Goal: Book appointment/travel/reservation

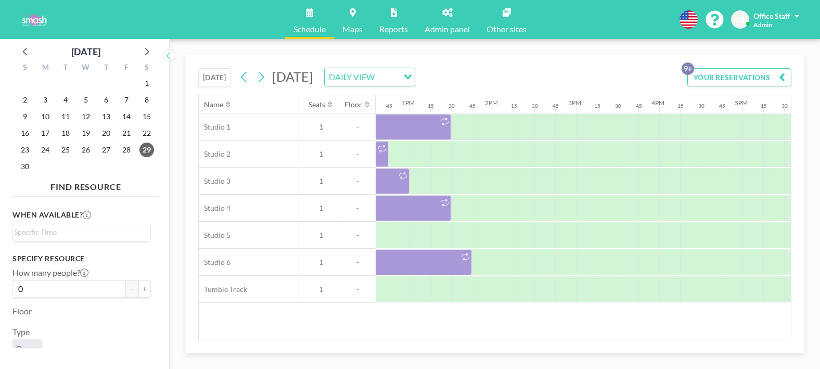
scroll to position [0, 1047]
click at [21, 51] on icon at bounding box center [26, 51] width 14 height 14
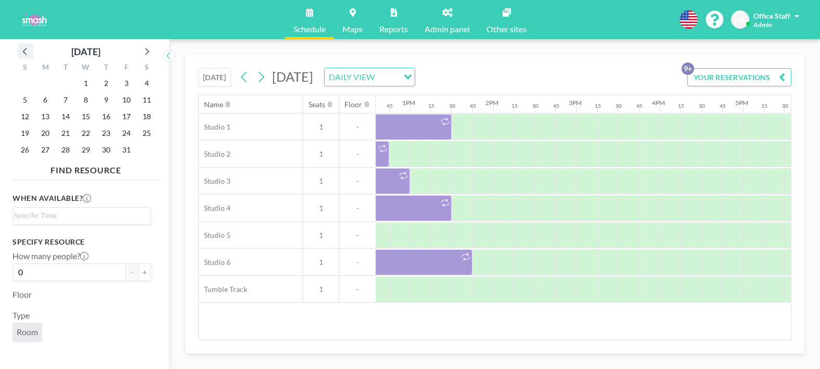
click at [21, 51] on icon at bounding box center [26, 51] width 14 height 14
click at [146, 51] on icon at bounding box center [146, 51] width 14 height 14
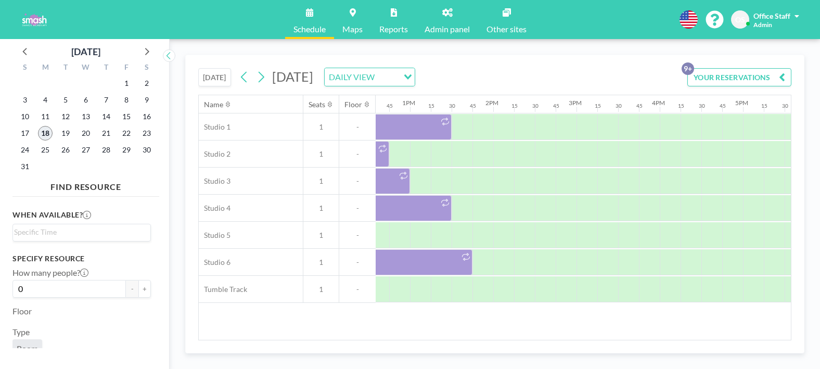
click at [45, 130] on span "18" at bounding box center [45, 133] width 15 height 15
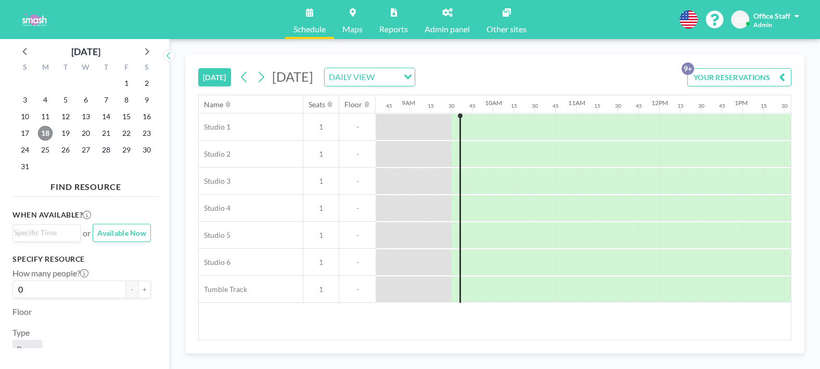
scroll to position [0, 717]
click at [462, 159] on div at bounding box center [465, 154] width 10 height 26
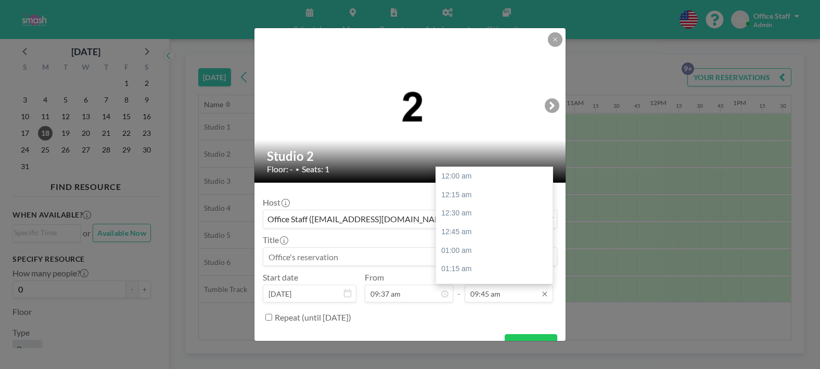
scroll to position [722, 0]
click at [471, 212] on div "10:15 am" at bounding box center [494, 213] width 116 height 19
type input "10:15 am"
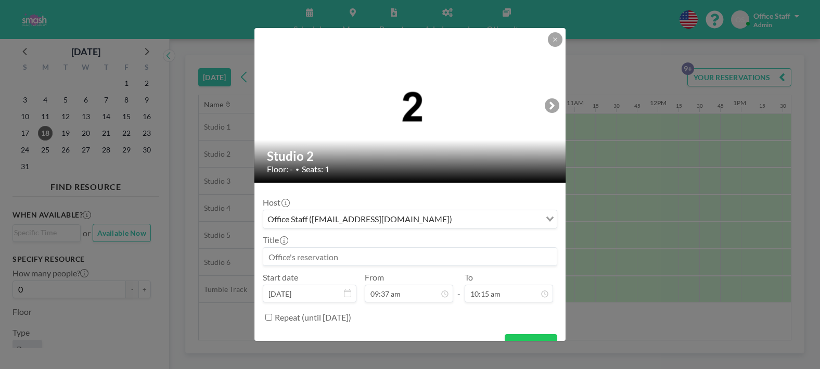
click at [333, 259] on input at bounding box center [409, 257] width 293 height 18
click at [287, 257] on input "2025Creative Dance2-M & Creative Dance 1-M" at bounding box center [409, 257] width 293 height 18
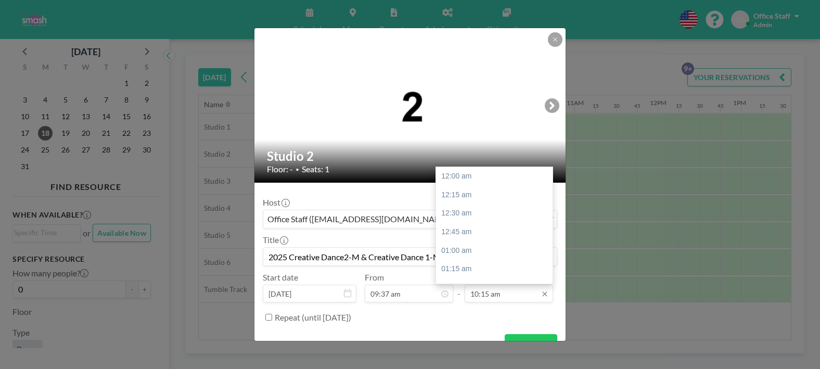
scroll to position [759, 0]
type input "2025 Creative Dance2-M & Creative Dance 1-M"
click at [464, 227] on div "11:00 am" at bounding box center [494, 232] width 116 height 19
type input "11:00 am"
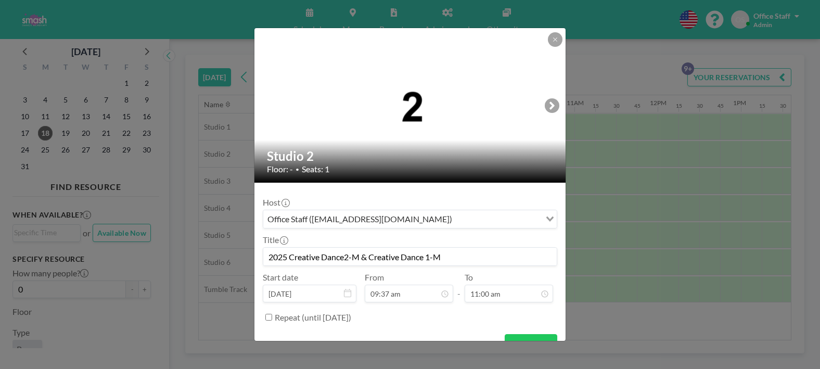
drag, startPoint x: 450, startPoint y: 257, endPoint x: 251, endPoint y: 258, distance: 199.2
click at [251, 258] on div "Studio 2 Floor: - • Seats: 1 Host Office Staff (info@smashdanceacademy.com) Loa…" at bounding box center [410, 184] width 820 height 369
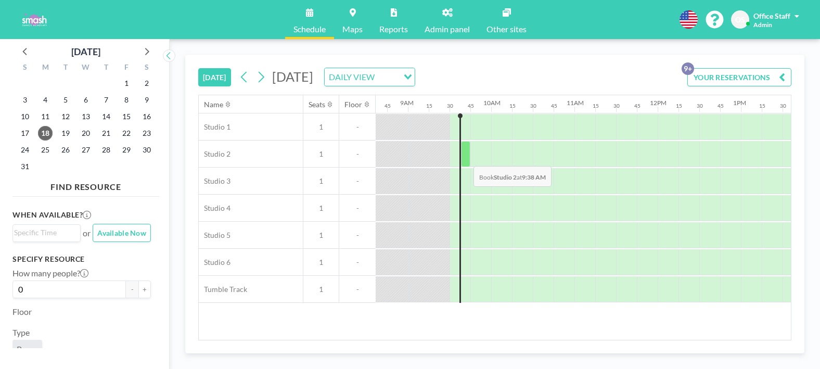
drag, startPoint x: 463, startPoint y: 141, endPoint x: 465, endPoint y: 158, distance: 17.3
click at [465, 158] on div at bounding box center [465, 154] width 9 height 26
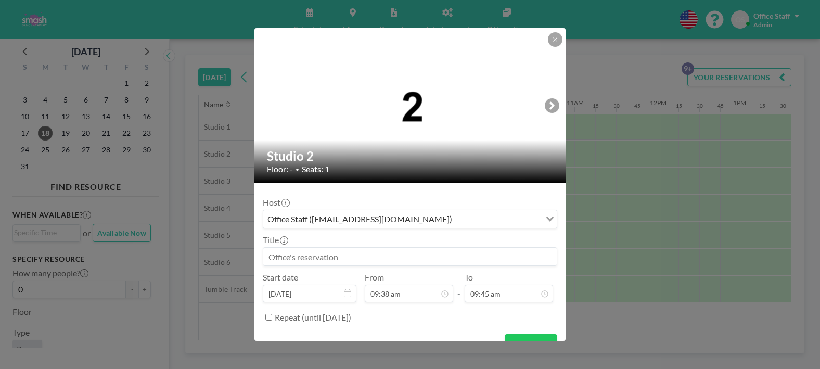
click at [307, 260] on input at bounding box center [409, 257] width 293 height 18
type input "2025 SMASH Fall Schedule"
click at [499, 292] on input "09:45 am" at bounding box center [508, 293] width 88 height 18
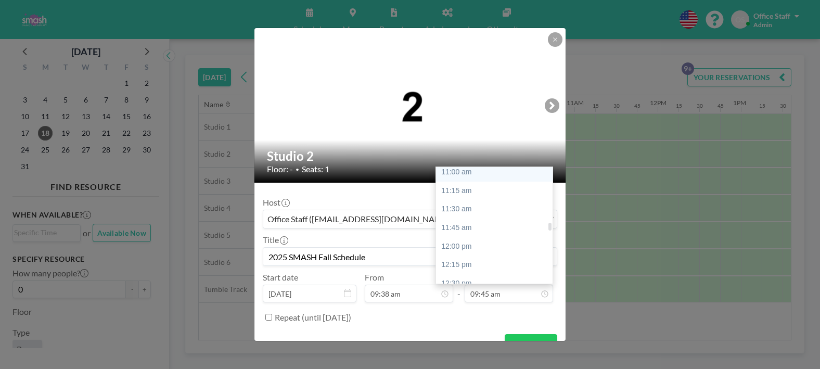
scroll to position [815, 0]
click at [469, 230] on div "11:45 am" at bounding box center [494, 231] width 116 height 19
type input "11:45 am"
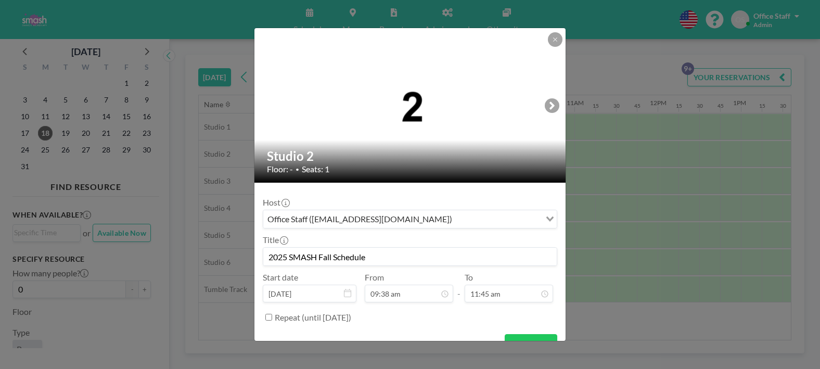
click at [268, 319] on input "Repeat (until February 14, 2026)" at bounding box center [268, 317] width 7 height 7
checkbox input "true"
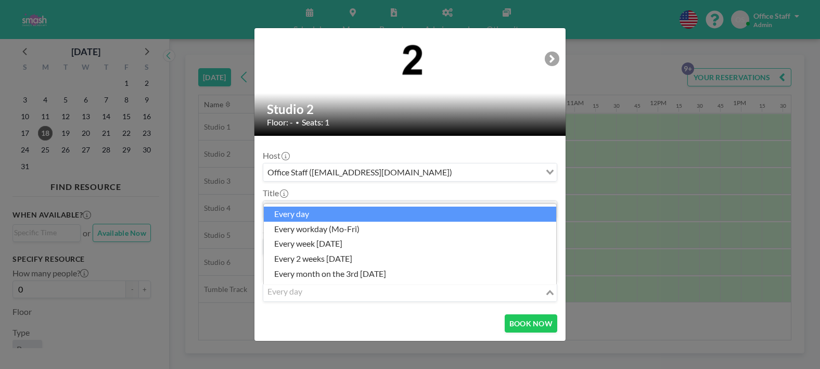
click at [323, 292] on input "Search for option" at bounding box center [403, 292] width 279 height 14
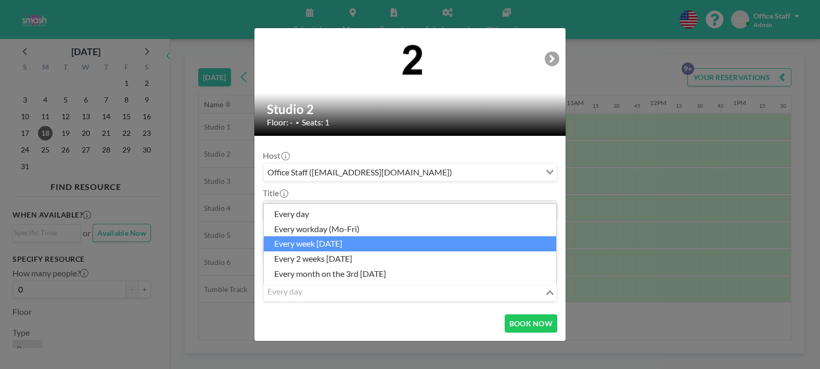
click at [321, 244] on li "every week [DATE]" at bounding box center [410, 243] width 292 height 15
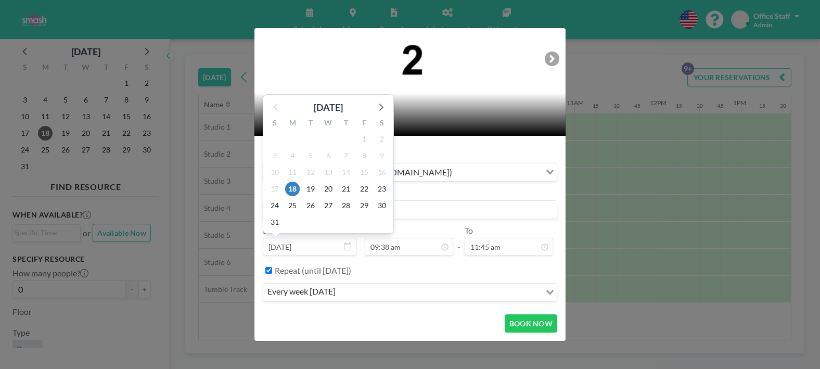
click at [383, 110] on icon at bounding box center [380, 107] width 14 height 14
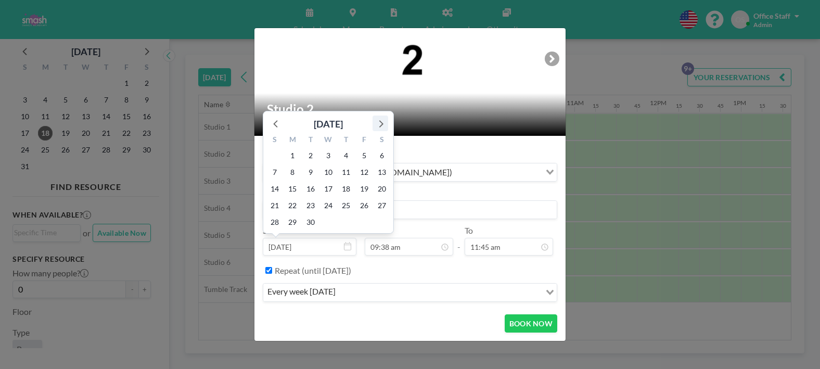
click at [381, 127] on icon at bounding box center [380, 123] width 14 height 14
click at [381, 127] on div "S" at bounding box center [382, 124] width 18 height 14
click at [381, 126] on div "S" at bounding box center [382, 124] width 18 height 14
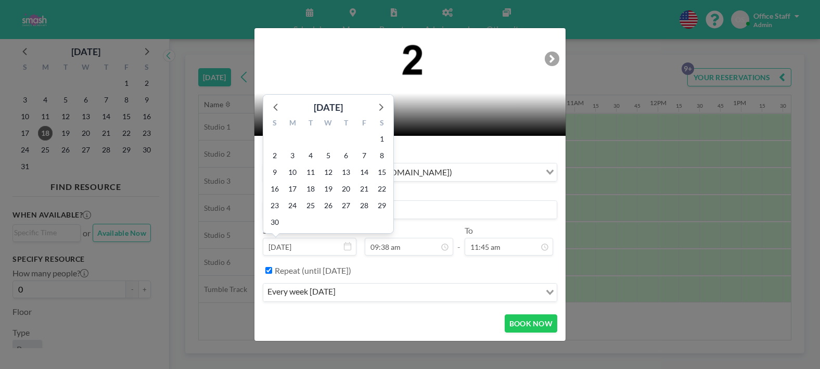
click at [381, 126] on div "S" at bounding box center [382, 124] width 18 height 14
click at [380, 109] on icon at bounding box center [381, 106] width 4 height 7
click at [380, 109] on h2 "Studio 2" at bounding box center [410, 109] width 287 height 16
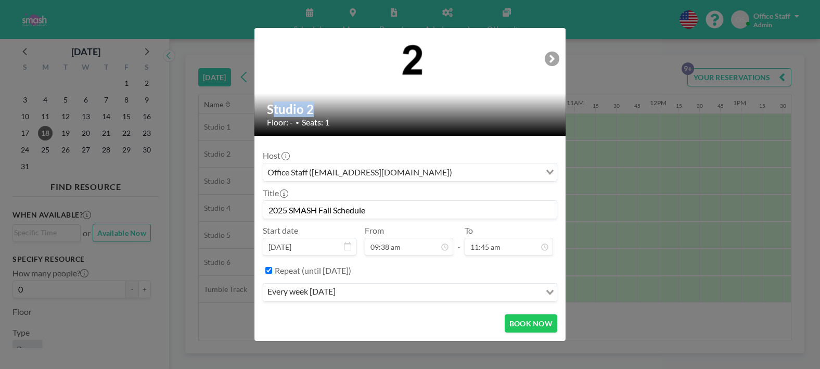
click at [380, 109] on h2 "Studio 2" at bounding box center [410, 109] width 287 height 16
click at [295, 291] on div "every week [DATE]" at bounding box center [401, 291] width 277 height 16
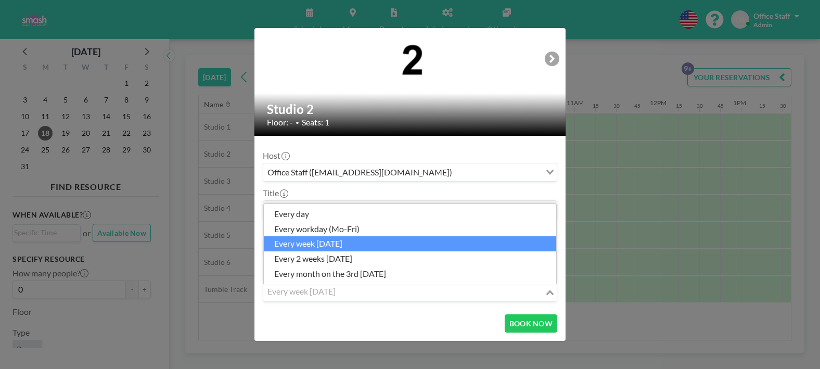
click at [352, 244] on li "every week [DATE]" at bounding box center [410, 243] width 292 height 15
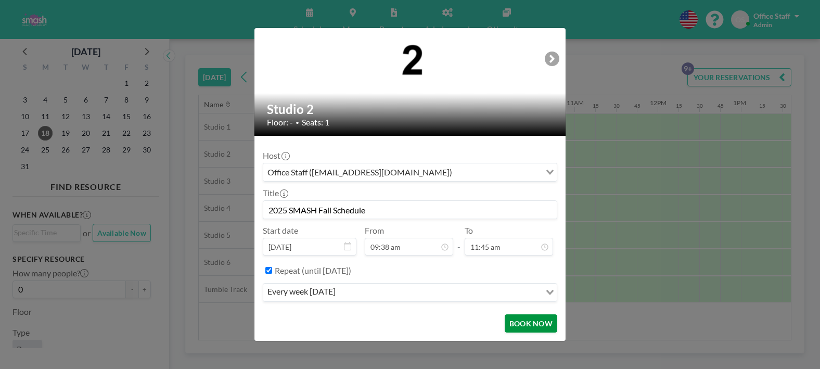
click at [526, 323] on button "BOOK NOW" at bounding box center [530, 323] width 53 height 18
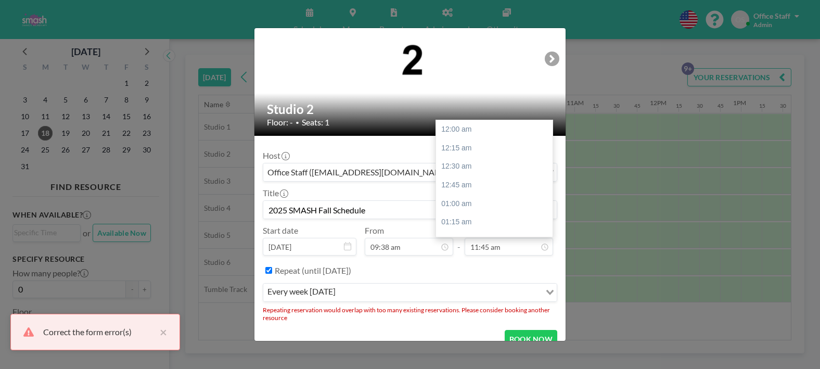
scroll to position [870, 0]
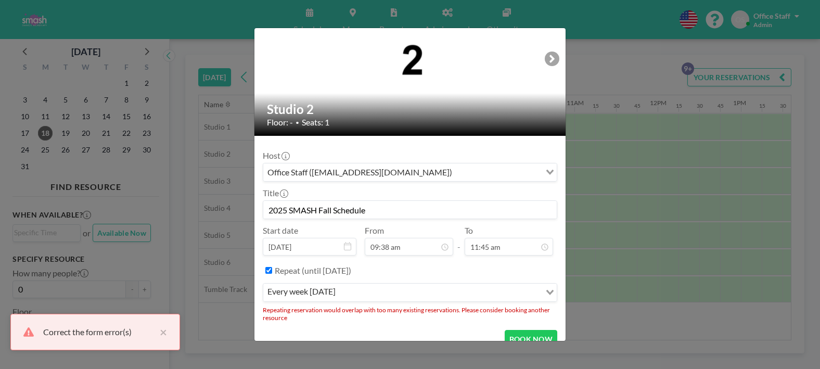
click at [380, 212] on input "2025 SMASH Fall Schedule" at bounding box center [409, 210] width 293 height 18
drag, startPoint x: 275, startPoint y: 209, endPoint x: 241, endPoint y: 209, distance: 34.3
click at [237, 208] on div "Studio 2 Floor: - • Seats: 1 Host Office Staff (info@smashdanceacademy.com) Loa…" at bounding box center [410, 184] width 820 height 369
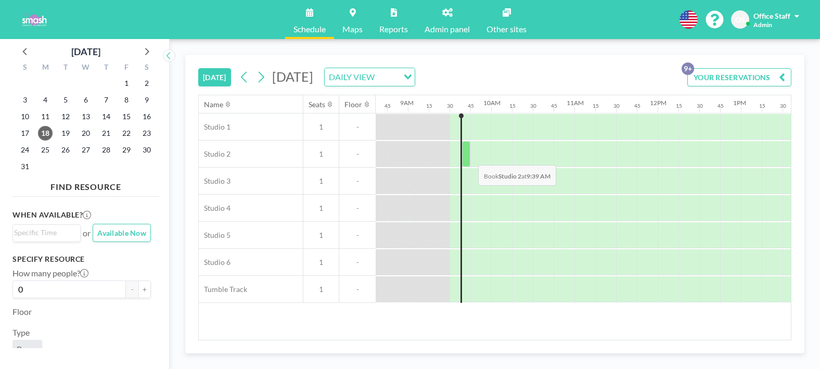
click at [470, 157] on div at bounding box center [466, 154] width 8 height 26
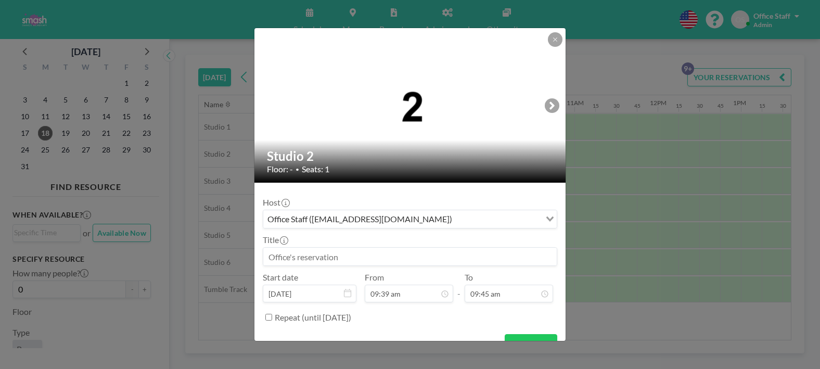
click at [325, 252] on input at bounding box center [409, 257] width 293 height 18
paste input "8/13/2025"
type input "8/13/2025"
drag, startPoint x: 318, startPoint y: 259, endPoint x: 233, endPoint y: 261, distance: 85.3
click at [234, 261] on div "Studio 2 Floor: - • Seats: 1 Host Office Staff (info@smashdanceacademy.com) Loa…" at bounding box center [410, 184] width 820 height 369
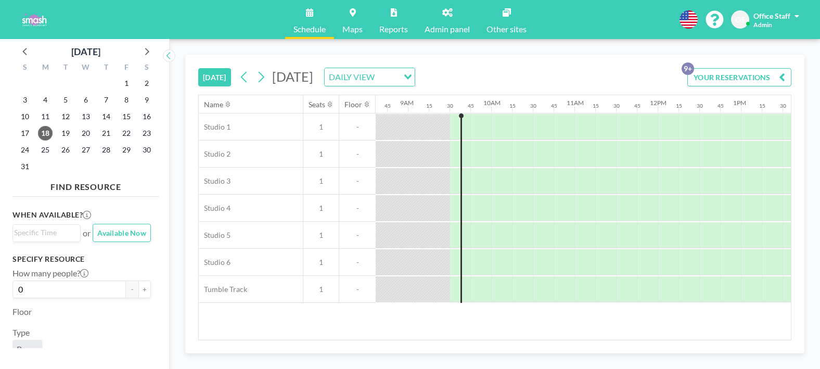
click at [462, 184] on div at bounding box center [461, 207] width 2 height 189
click at [467, 154] on div at bounding box center [466, 154] width 8 height 26
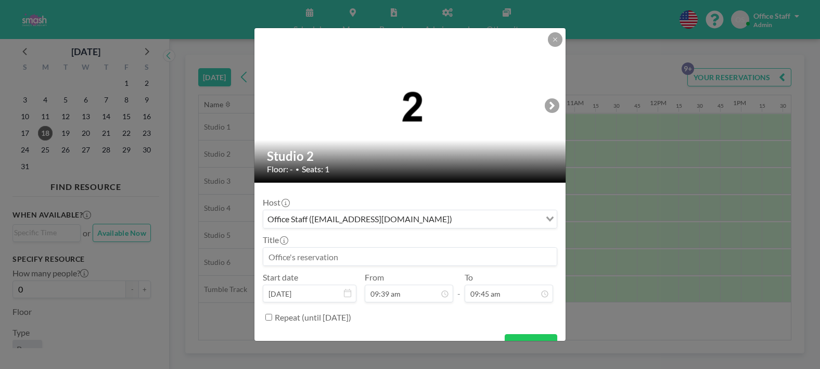
click at [345, 256] on input at bounding box center [409, 257] width 293 height 18
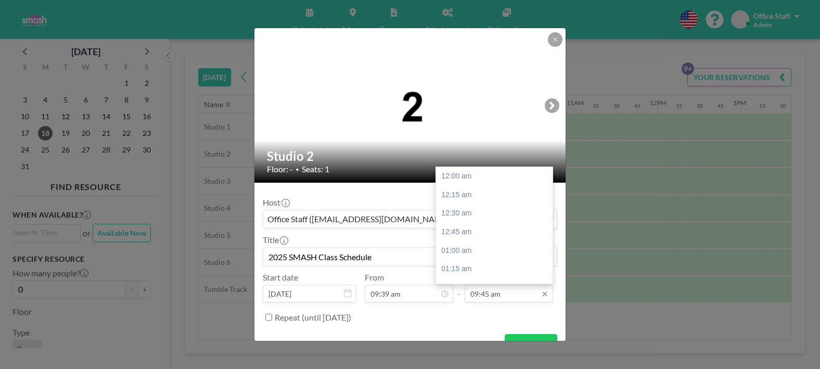
scroll to position [722, 0]
type input "2025 SMASH Class Schedule"
click at [467, 263] on div "11:00 am" at bounding box center [494, 268] width 116 height 19
type input "11:00 am"
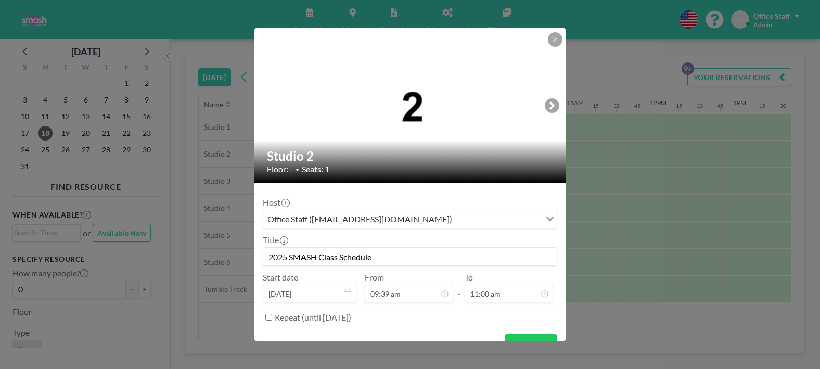
drag, startPoint x: 381, startPoint y: 256, endPoint x: 265, endPoint y: 252, distance: 116.0
click at [264, 252] on input "2025 SMASH Class Schedule" at bounding box center [409, 257] width 293 height 18
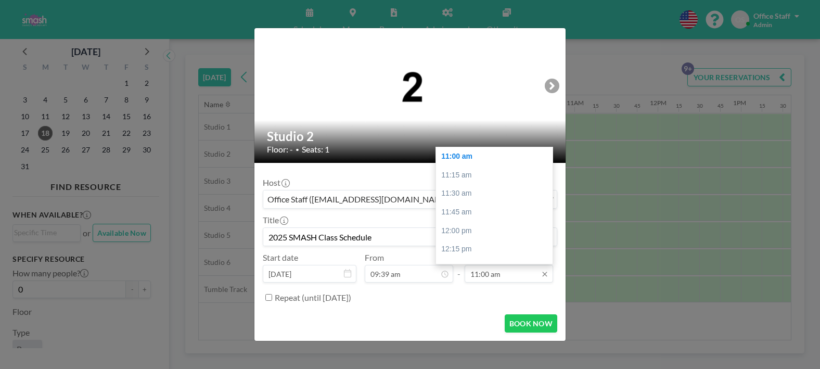
scroll to position [19, 0]
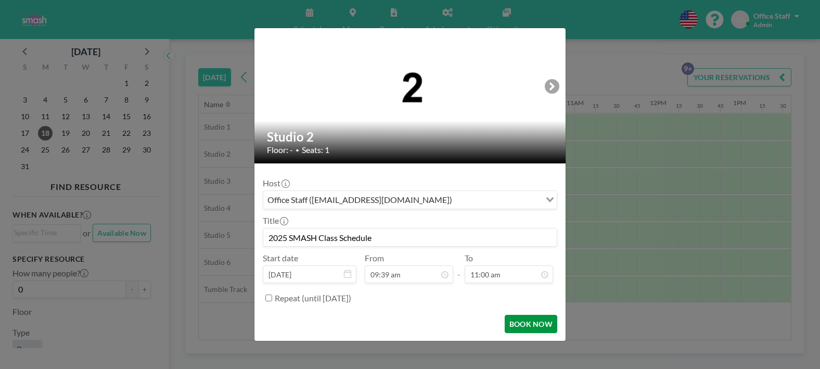
click at [517, 325] on button "BOOK NOW" at bounding box center [530, 324] width 53 height 18
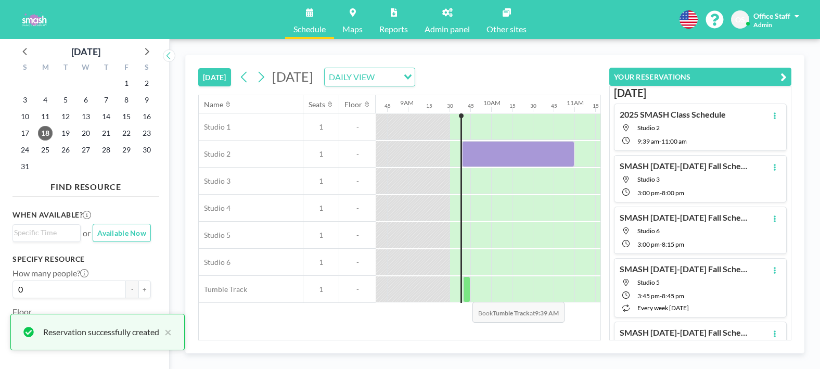
click at [464, 294] on div at bounding box center [466, 289] width 7 height 26
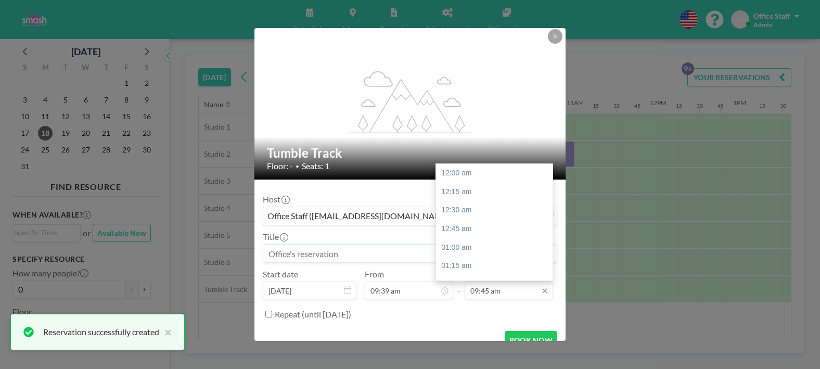
scroll to position [722, 0]
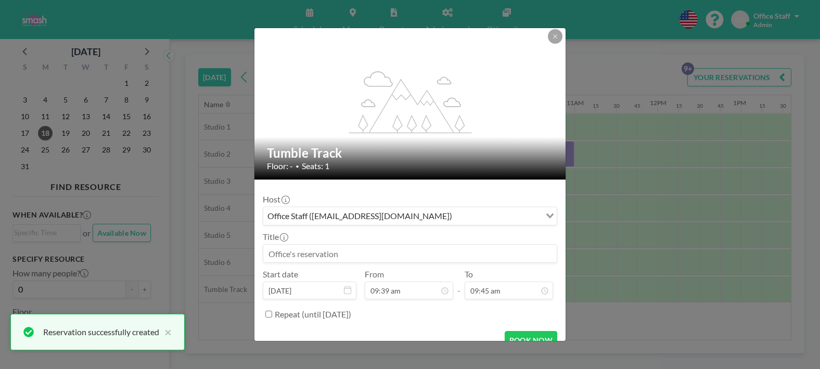
click at [431, 322] on form "Host Office Staff (info@smashdanceacademy.com) Loading... Title Start date Aug …" at bounding box center [409, 268] width 311 height 178
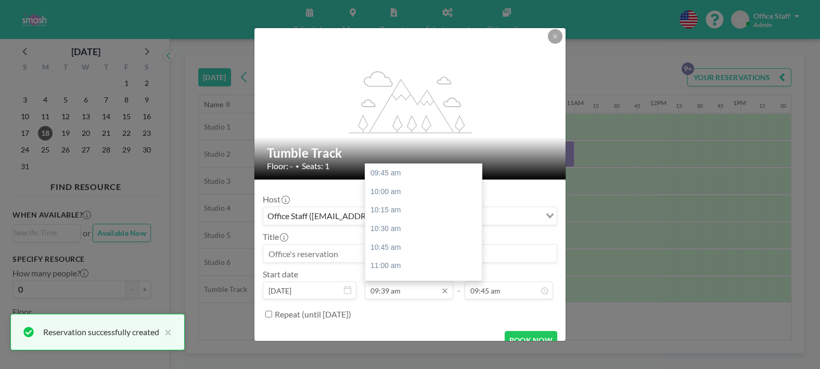
click at [400, 292] on input "09:39 am" at bounding box center [409, 290] width 88 height 18
click at [389, 215] on div "10:15 am" at bounding box center [423, 210] width 116 height 19
type input "10:15 am"
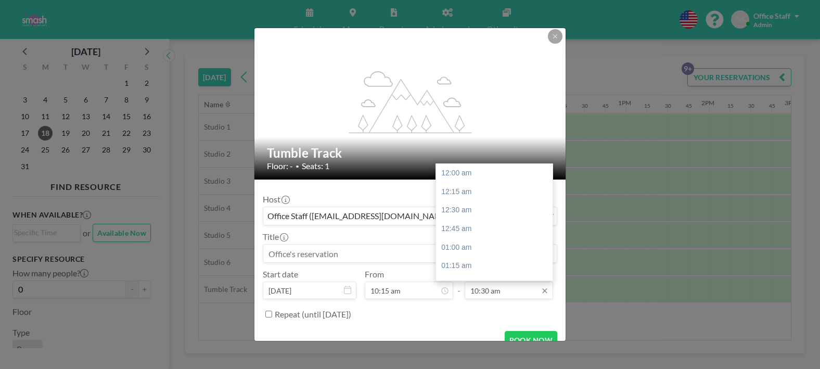
scroll to position [777, 0]
click at [507, 292] on input "10:30 am" at bounding box center [508, 290] width 88 height 18
click at [468, 214] on div "11:00 am" at bounding box center [494, 210] width 116 height 19
type input "11:00 am"
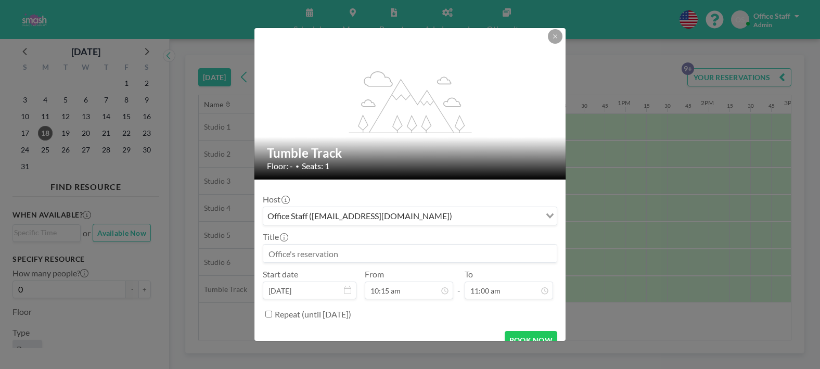
scroll to position [814, 0]
click at [534, 336] on button "BOOK NOW" at bounding box center [530, 340] width 53 height 18
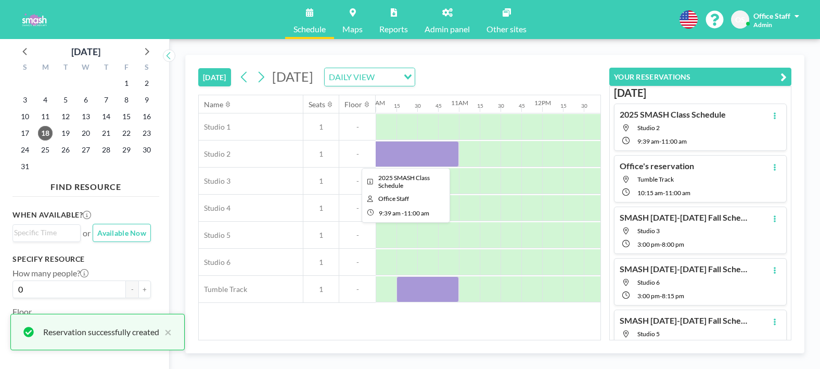
click at [429, 158] on div at bounding box center [402, 154] width 112 height 26
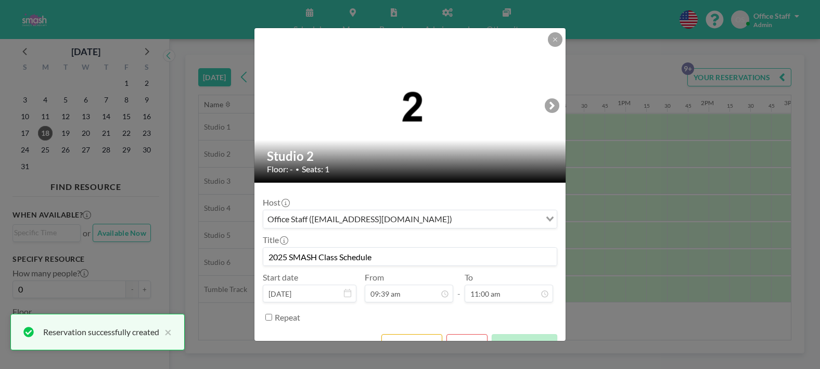
scroll to position [20, 0]
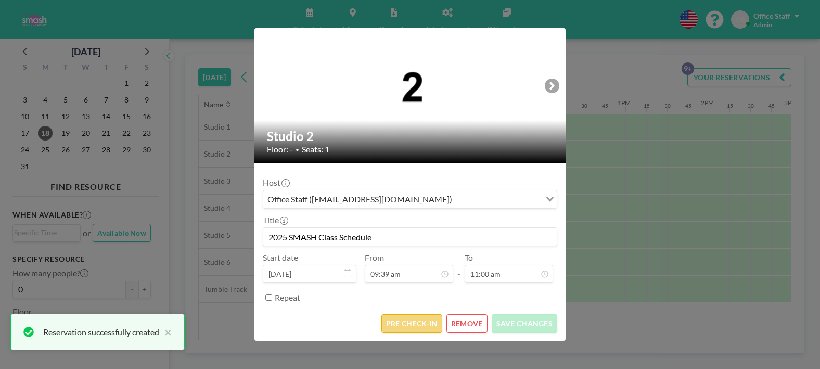
click at [421, 321] on button "PRE CHECK-IN" at bounding box center [411, 323] width 61 height 18
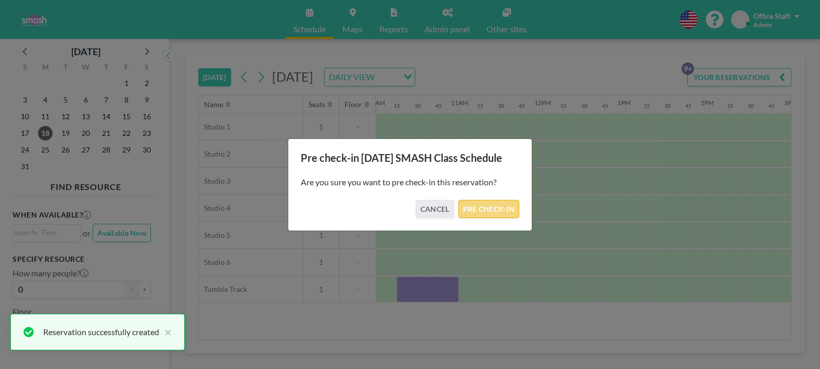
drag, startPoint x: 483, startPoint y: 213, endPoint x: 454, endPoint y: 254, distance: 50.4
click at [483, 213] on button "PRE CHECK-IN" at bounding box center [488, 209] width 61 height 18
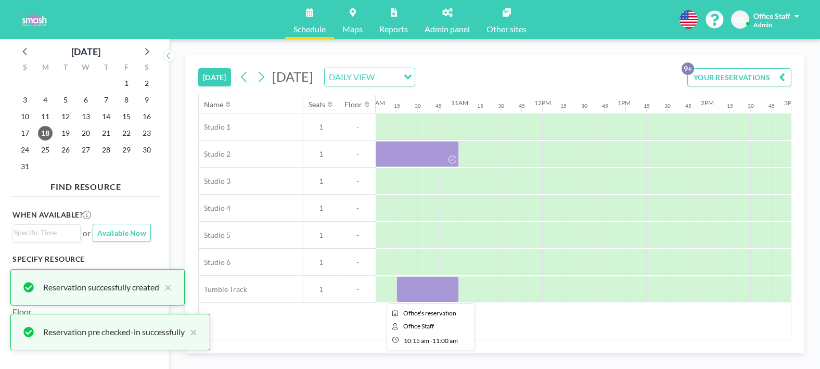
click at [430, 298] on div at bounding box center [427, 289] width 62 height 26
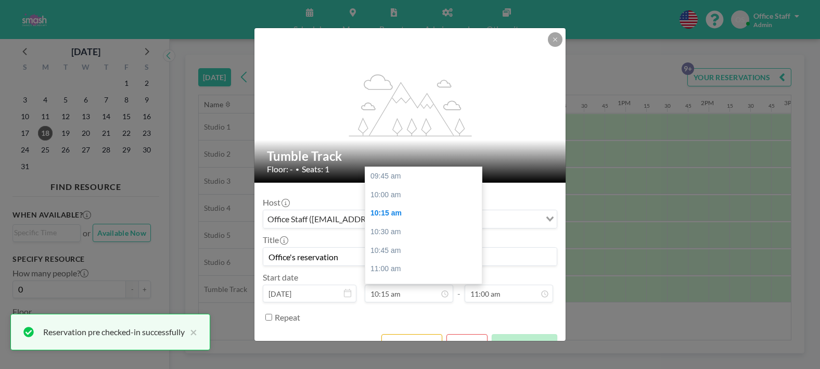
scroll to position [37, 0]
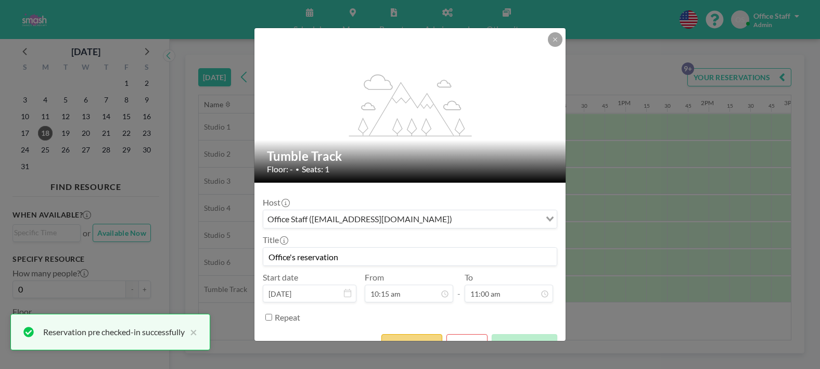
click at [417, 337] on button "PRE CHECK-IN" at bounding box center [411, 343] width 61 height 18
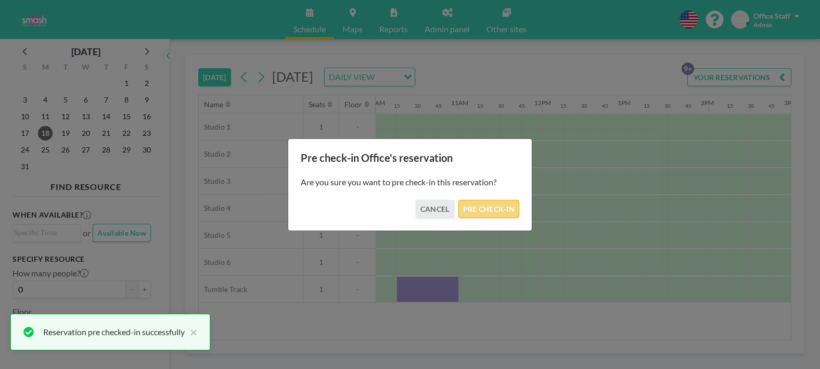
click at [495, 213] on button "PRE CHECK-IN" at bounding box center [488, 209] width 61 height 18
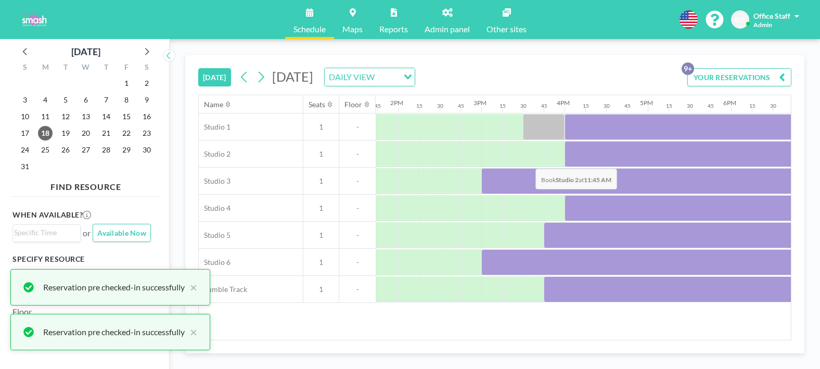
scroll to position [0, 1219]
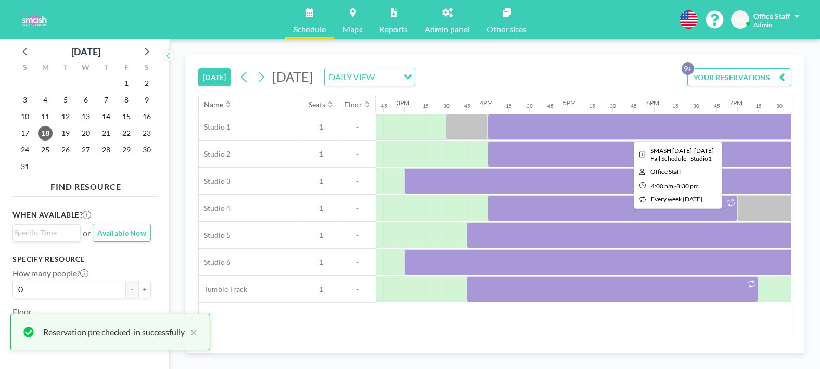
click at [534, 122] on div at bounding box center [674, 127] width 374 height 26
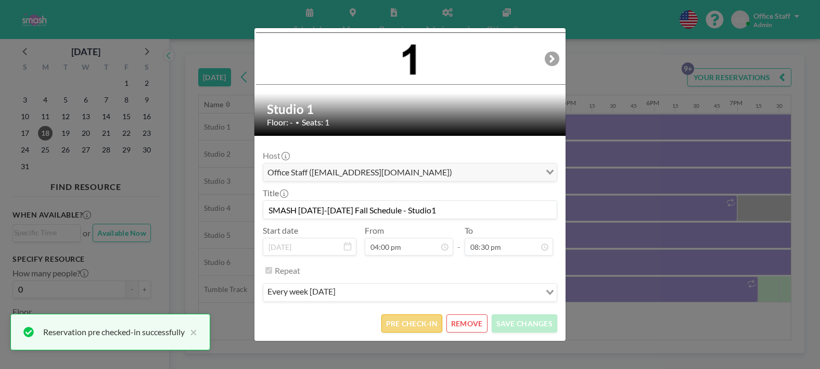
scroll to position [1518, 0]
click at [400, 324] on button "PRE CHECK-IN" at bounding box center [411, 323] width 61 height 18
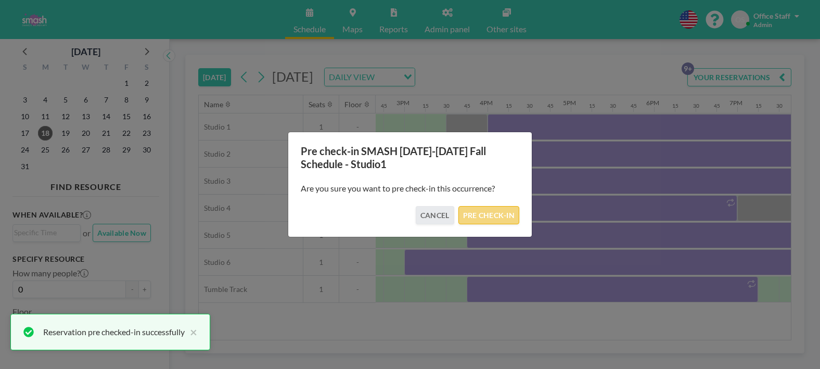
click at [487, 209] on button "PRE CHECK-IN" at bounding box center [488, 215] width 61 height 18
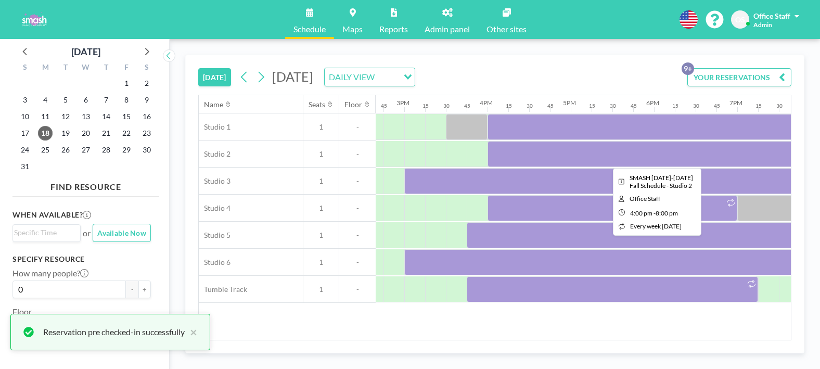
click at [550, 154] on div at bounding box center [653, 154] width 333 height 26
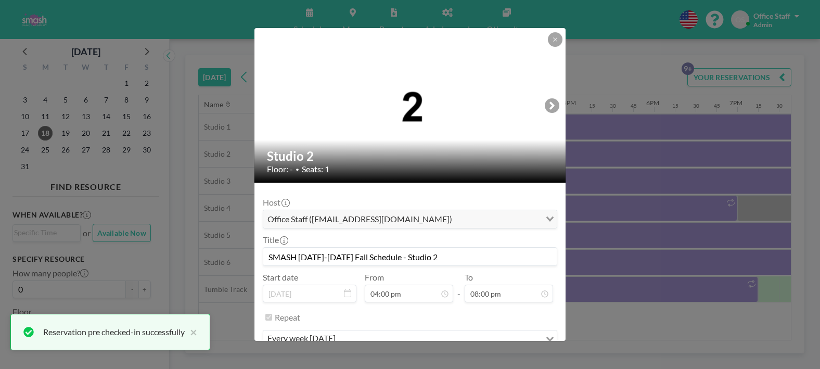
scroll to position [47, 0]
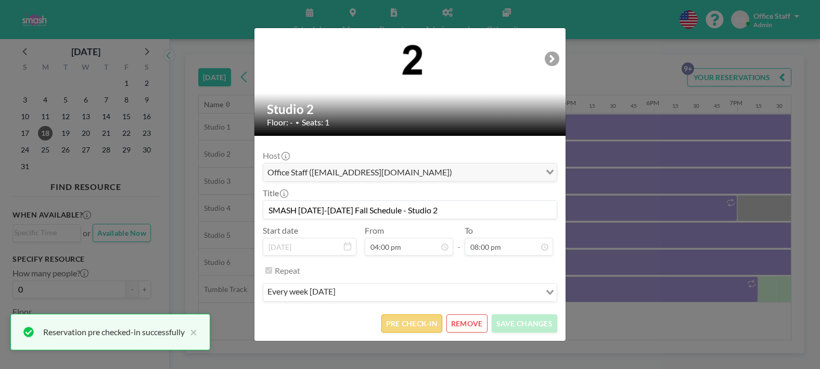
click at [425, 321] on button "PRE CHECK-IN" at bounding box center [411, 323] width 61 height 18
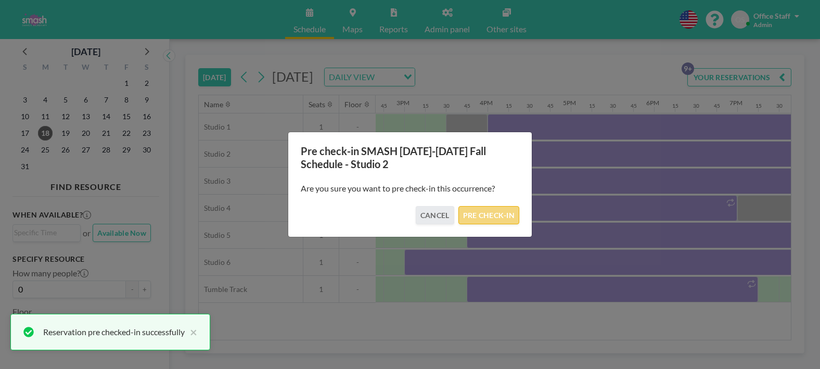
click at [503, 221] on button "PRE CHECK-IN" at bounding box center [488, 215] width 61 height 18
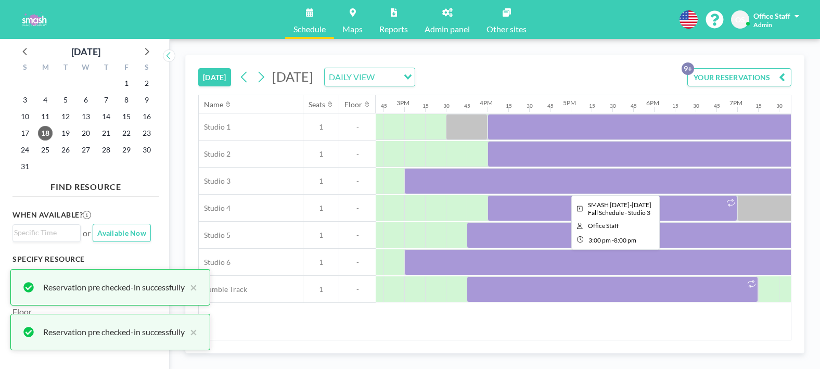
click at [524, 183] on div at bounding box center [612, 181] width 416 height 26
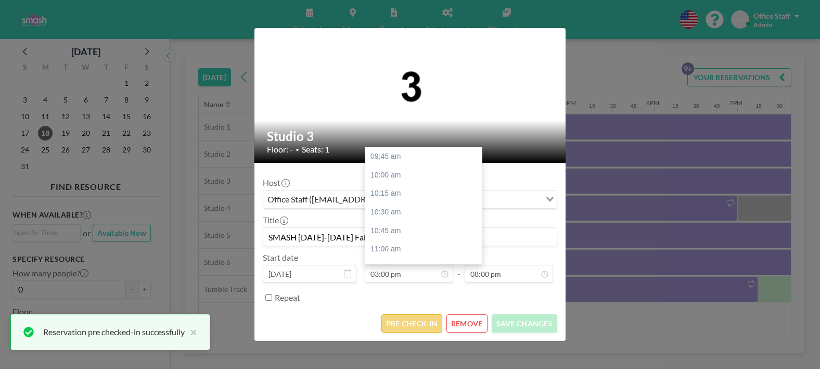
scroll to position [1481, 0]
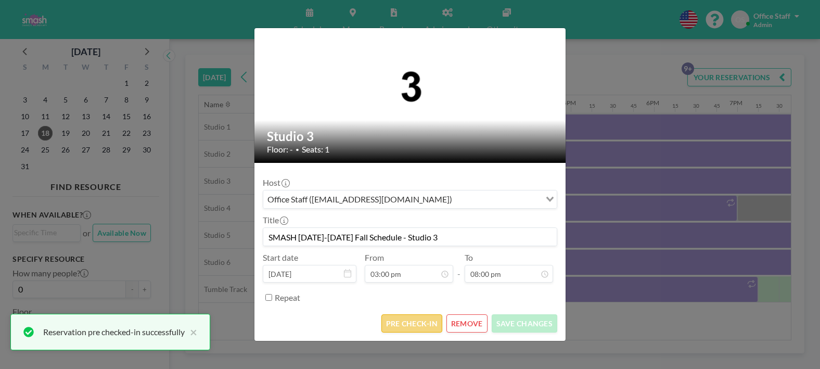
click at [426, 323] on button "PRE CHECK-IN" at bounding box center [411, 323] width 61 height 18
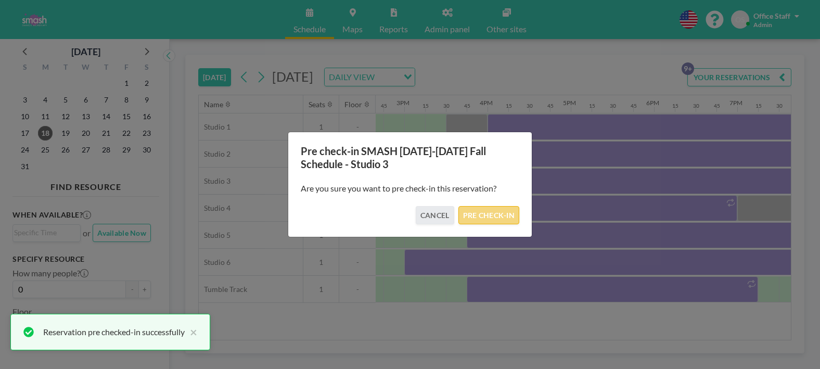
click at [499, 215] on button "PRE CHECK-IN" at bounding box center [488, 215] width 61 height 18
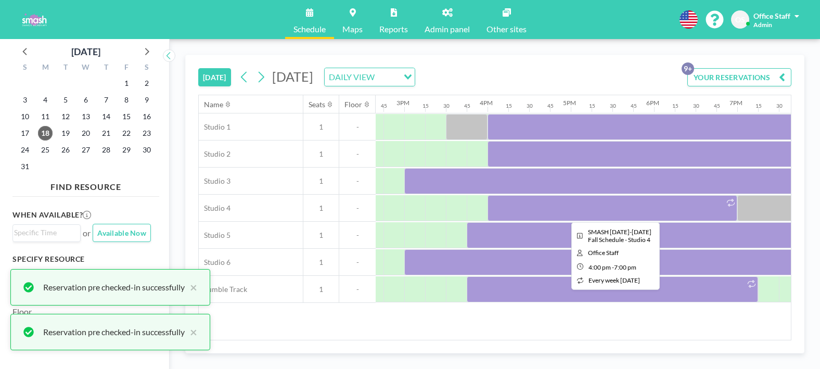
click at [613, 214] on div at bounding box center [612, 208] width 250 height 26
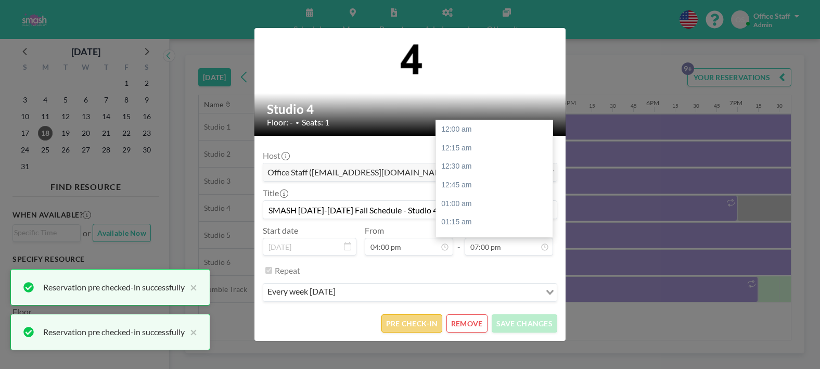
scroll to position [1407, 0]
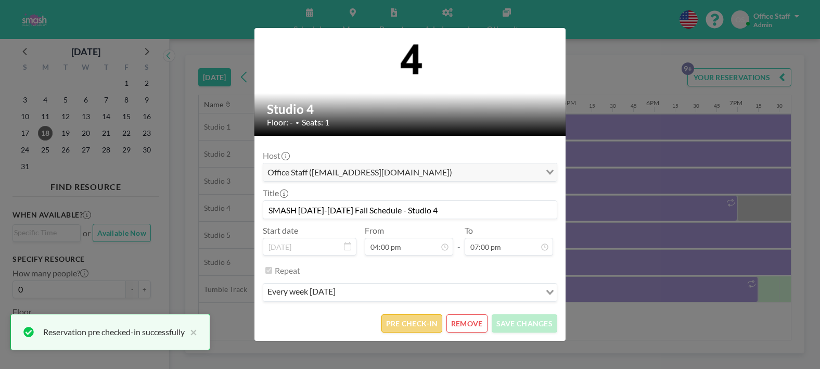
click at [413, 330] on button "PRE CHECK-IN" at bounding box center [411, 323] width 61 height 18
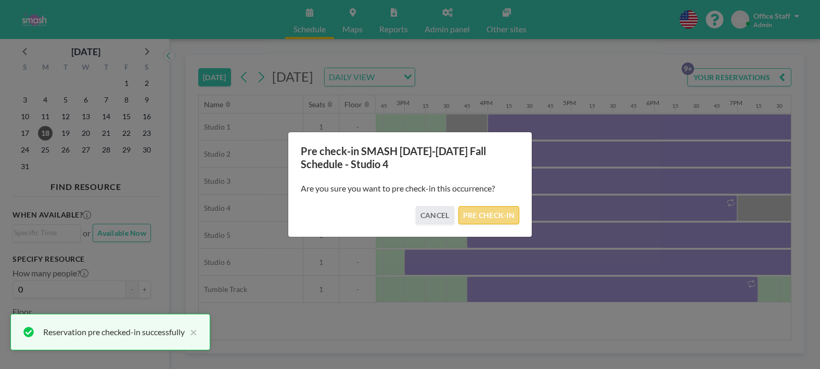
click at [482, 214] on button "PRE CHECK-IN" at bounding box center [488, 215] width 61 height 18
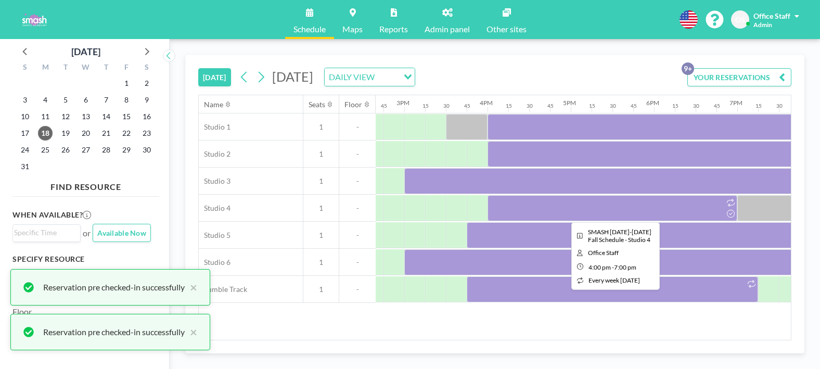
click at [576, 220] on div at bounding box center [612, 208] width 250 height 26
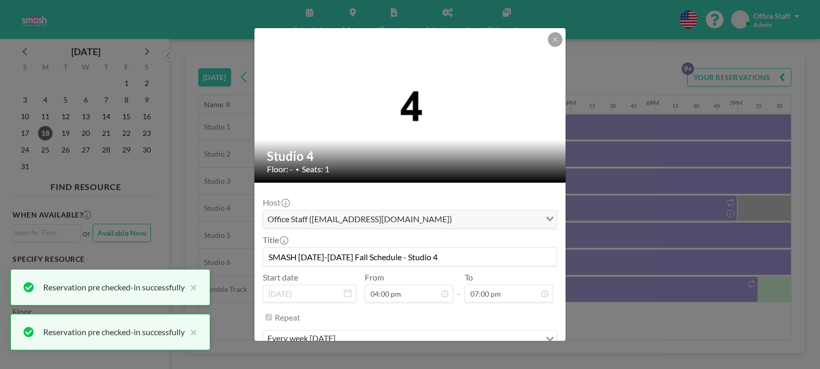
scroll to position [0, 0]
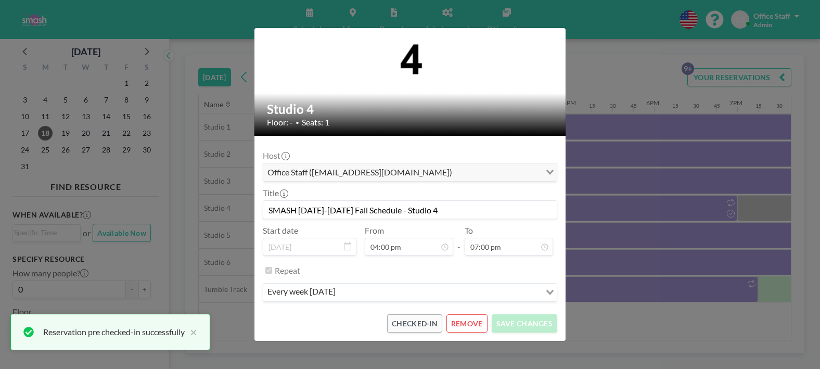
click at [674, 232] on div "Studio 4 Floor: - • Seats: 1 Host Office Staff (info@smashdanceacademy.com) Loa…" at bounding box center [410, 184] width 820 height 369
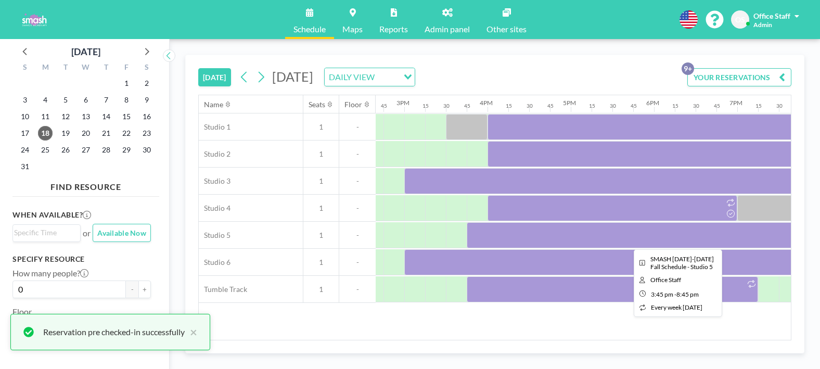
click at [597, 241] on div at bounding box center [674, 235] width 416 height 26
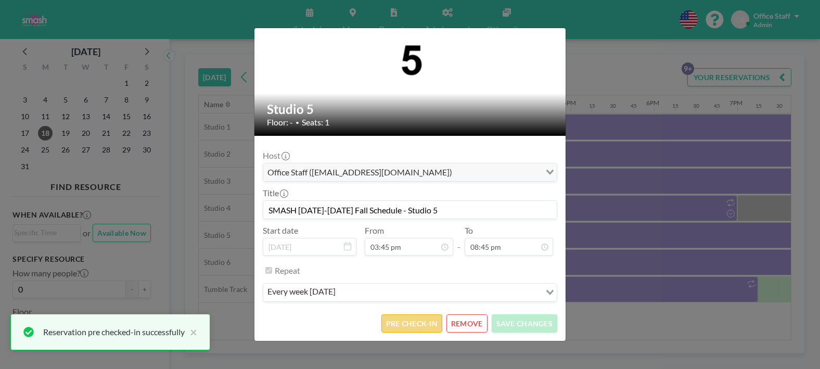
click at [430, 327] on button "PRE CHECK-IN" at bounding box center [411, 323] width 61 height 18
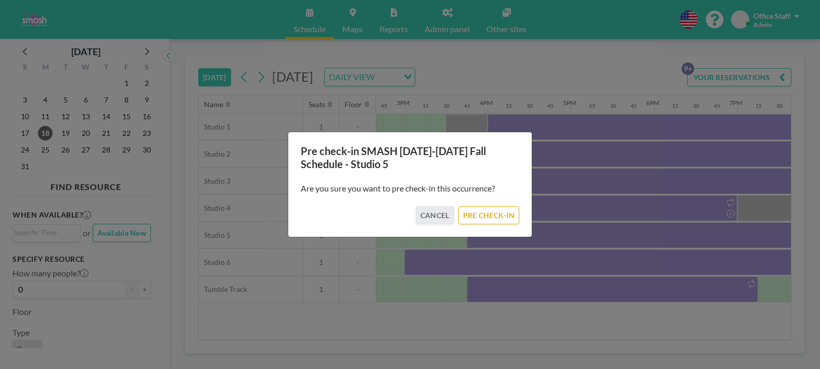
drag, startPoint x: 488, startPoint y: 220, endPoint x: 504, endPoint y: 243, distance: 28.3
click at [488, 220] on button "PRE CHECK-IN" at bounding box center [488, 215] width 61 height 18
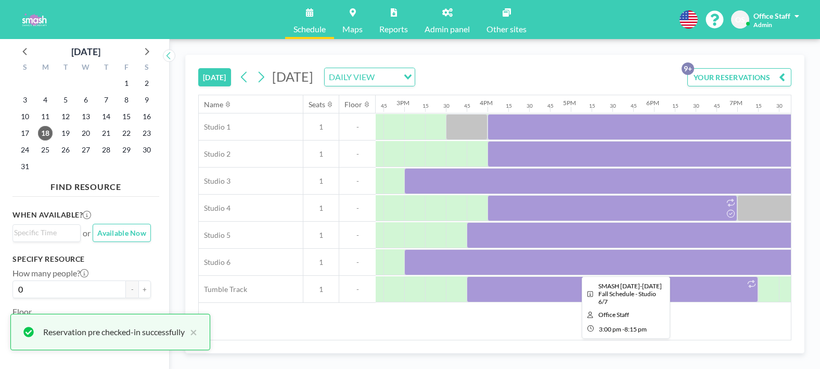
click at [530, 264] on div at bounding box center [622, 262] width 437 height 26
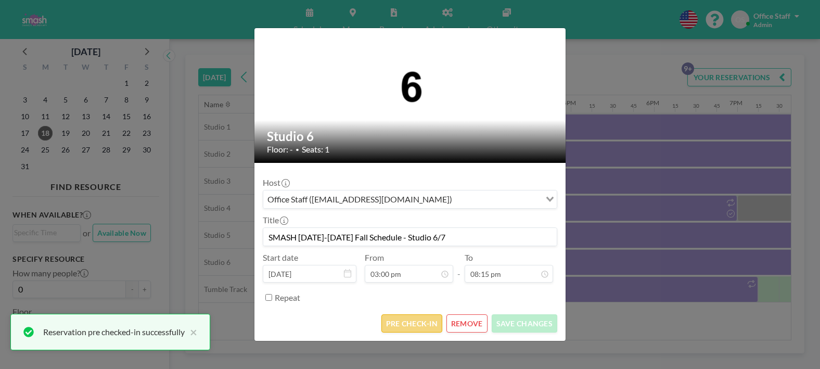
click at [408, 319] on button "PRE CHECK-IN" at bounding box center [411, 323] width 61 height 18
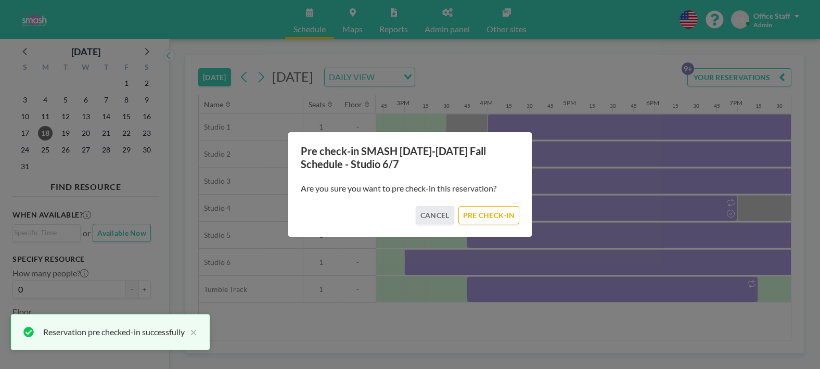
drag, startPoint x: 496, startPoint y: 222, endPoint x: 526, endPoint y: 232, distance: 32.4
click at [496, 222] on button "PRE CHECK-IN" at bounding box center [488, 215] width 61 height 18
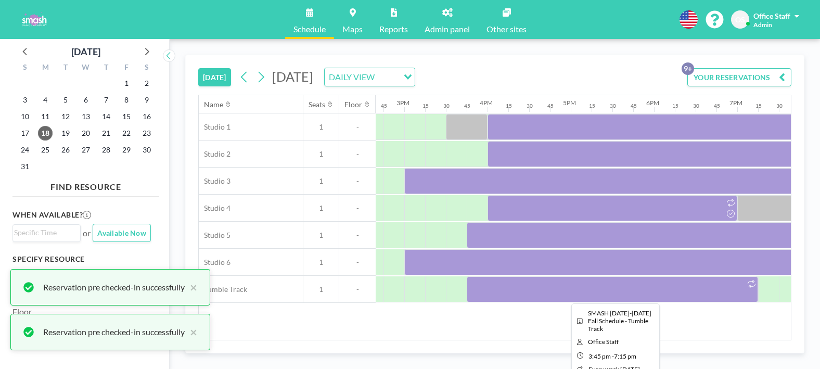
click at [567, 293] on div at bounding box center [611, 289] width 291 height 26
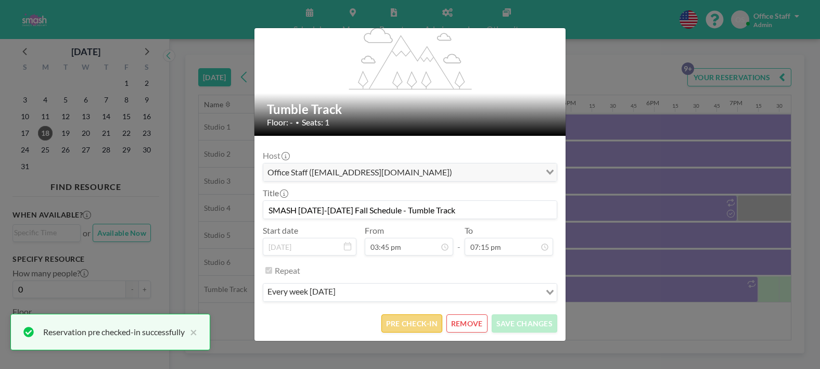
click at [421, 328] on button "PRE CHECK-IN" at bounding box center [411, 323] width 61 height 18
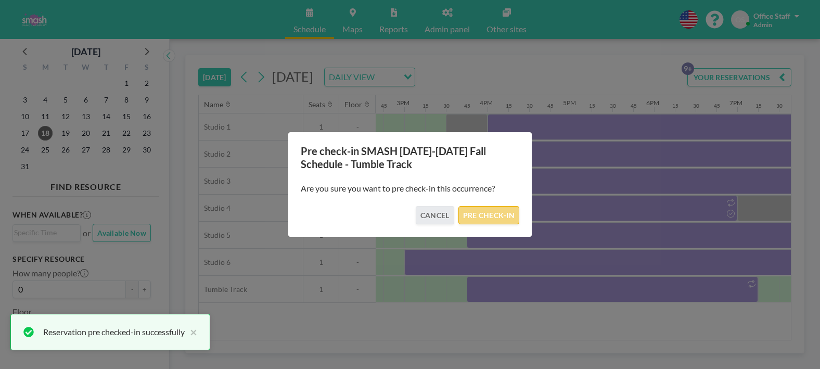
click at [502, 217] on button "PRE CHECK-IN" at bounding box center [488, 215] width 61 height 18
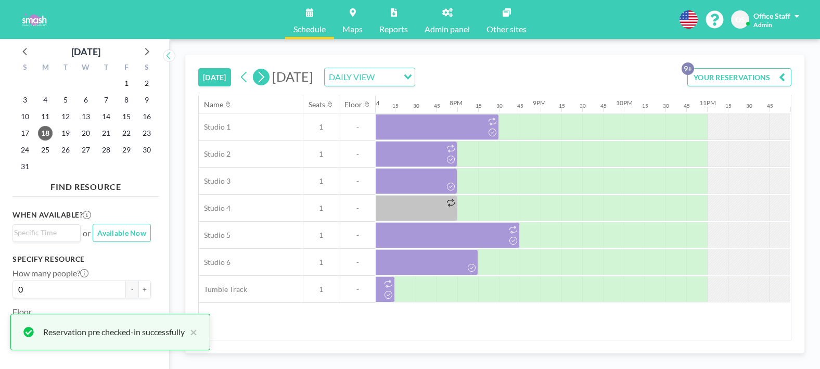
click at [263, 77] on icon at bounding box center [261, 77] width 10 height 16
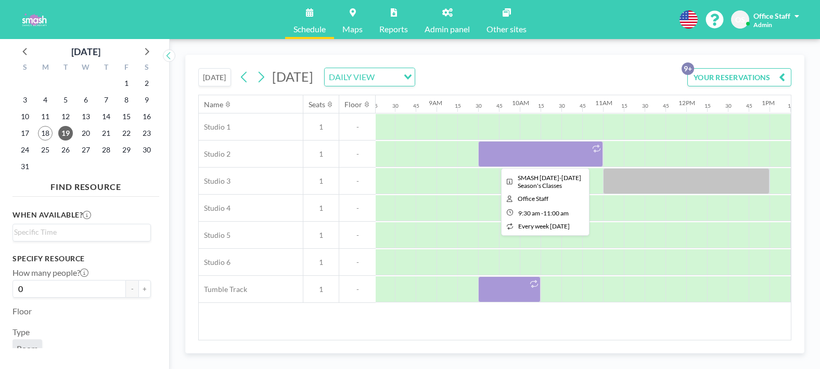
click at [523, 161] on div at bounding box center [540, 154] width 125 height 26
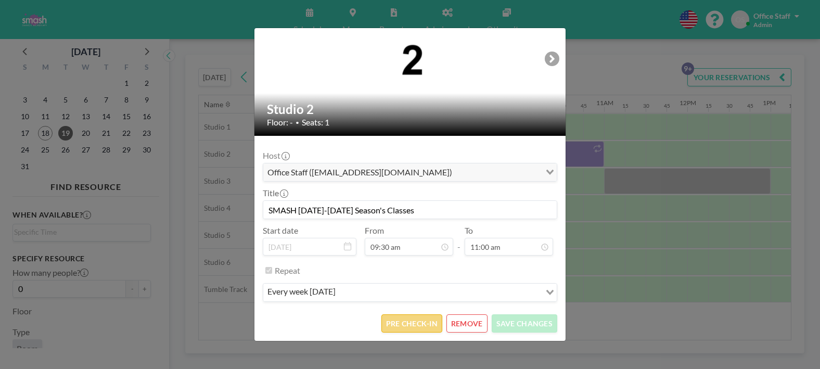
click at [417, 324] on button "PRE CHECK-IN" at bounding box center [411, 323] width 61 height 18
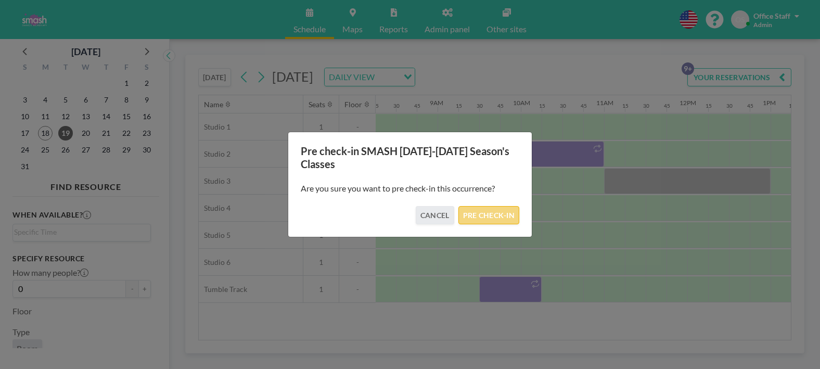
click at [492, 214] on button "PRE CHECK-IN" at bounding box center [488, 215] width 61 height 18
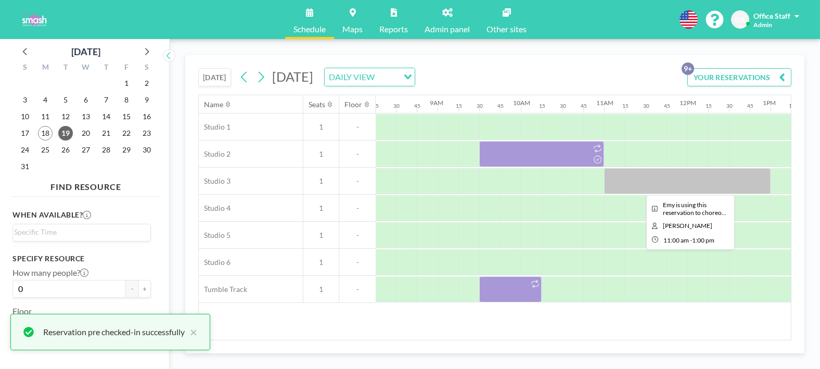
click at [698, 185] on div at bounding box center [687, 181] width 166 height 26
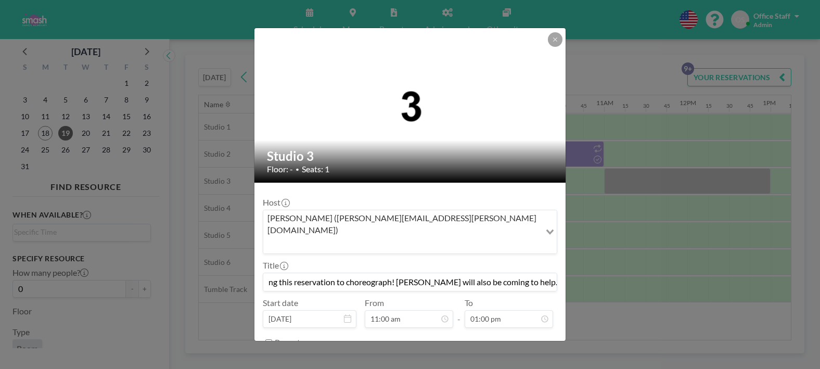
drag, startPoint x: 508, startPoint y: 258, endPoint x: 563, endPoint y: 257, distance: 54.6
click at [563, 257] on form "Host Emy Groesbeck (emy.groesbeck@gmail.com) Loading... Title Emy is using this…" at bounding box center [409, 284] width 311 height 203
click at [408, 273] on input "Emy is using this reservation to choreograph! Rosie Groesbeck will also be comi…" at bounding box center [409, 282] width 293 height 18
drag, startPoint x: 283, startPoint y: 261, endPoint x: 225, endPoint y: 262, distance: 58.8
click at [223, 261] on div "Studio 3 Floor: - • Seats: 1 Host Emy Groesbeck (emy.groesbeck@gmail.com) Loadi…" at bounding box center [410, 184] width 820 height 369
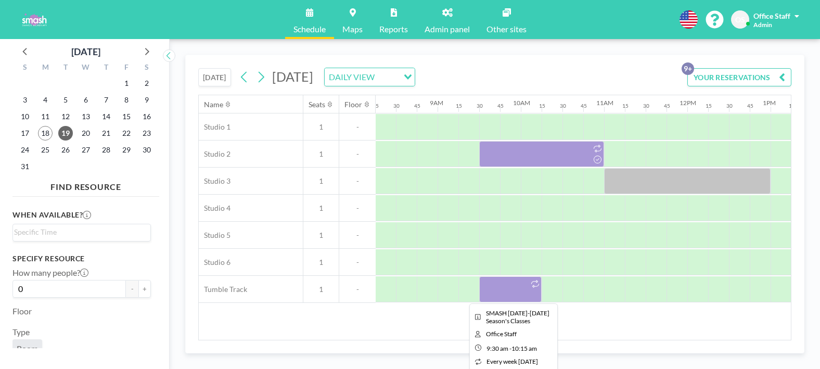
click at [505, 293] on div at bounding box center [510, 289] width 62 height 26
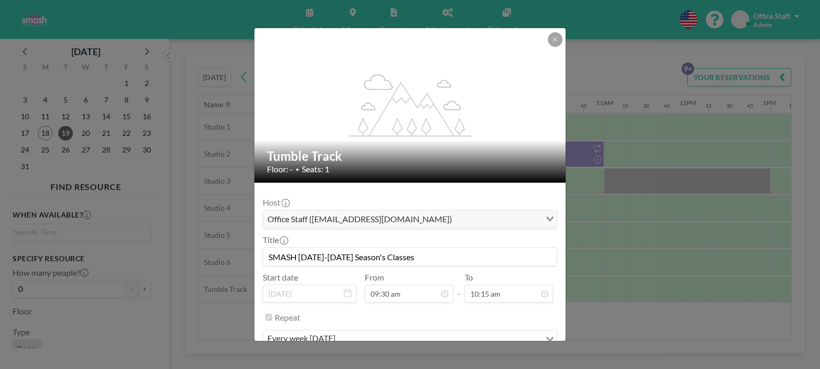
click at [535, 322] on div "Repeat" at bounding box center [416, 316] width 282 height 17
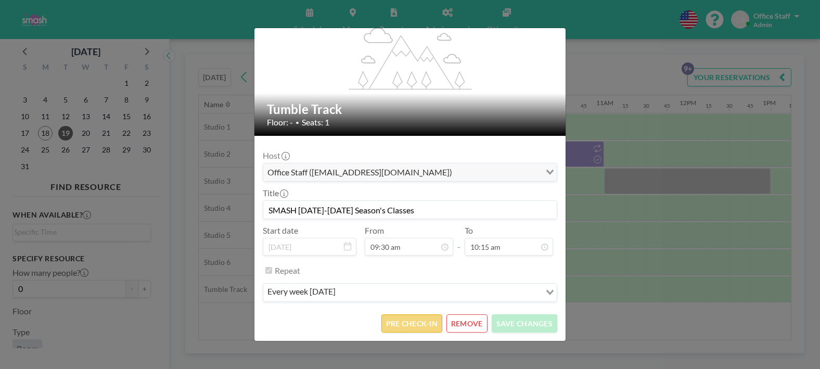
click at [425, 324] on button "PRE CHECK-IN" at bounding box center [411, 323] width 61 height 18
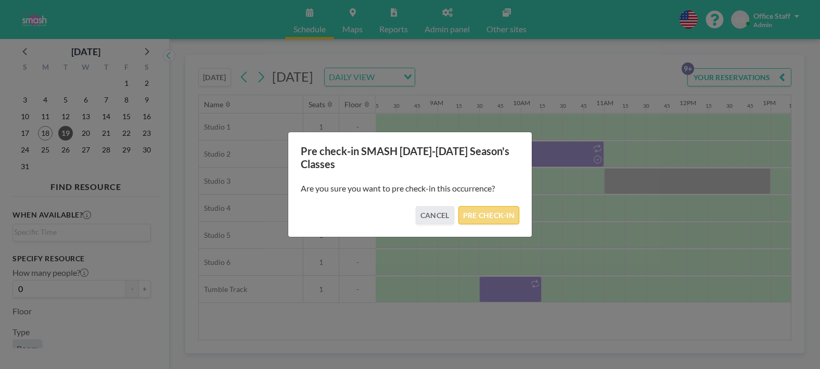
click at [492, 210] on button "PRE CHECK-IN" at bounding box center [488, 215] width 61 height 18
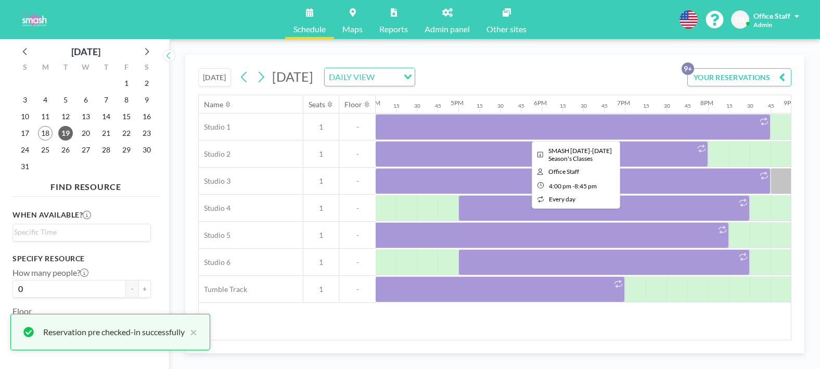
click at [530, 120] on div at bounding box center [572, 127] width 395 height 26
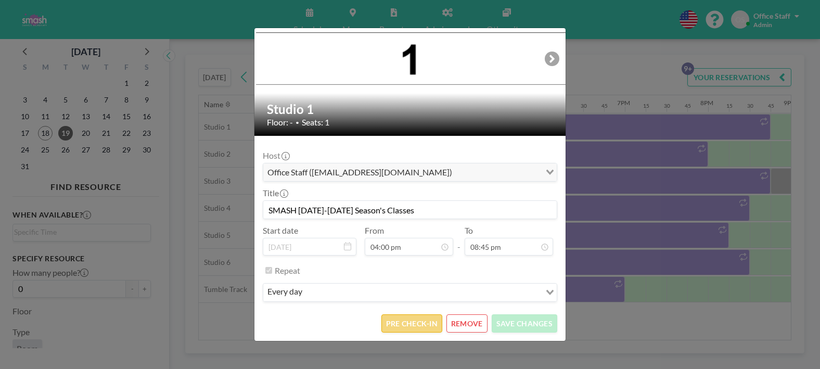
click at [407, 320] on button "PRE CHECK-IN" at bounding box center [411, 323] width 61 height 18
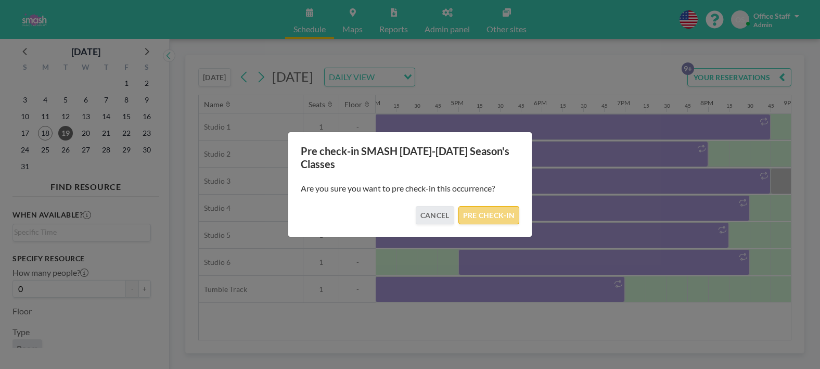
drag, startPoint x: 483, startPoint y: 215, endPoint x: 490, endPoint y: 209, distance: 9.6
click at [483, 215] on button "PRE CHECK-IN" at bounding box center [488, 215] width 61 height 18
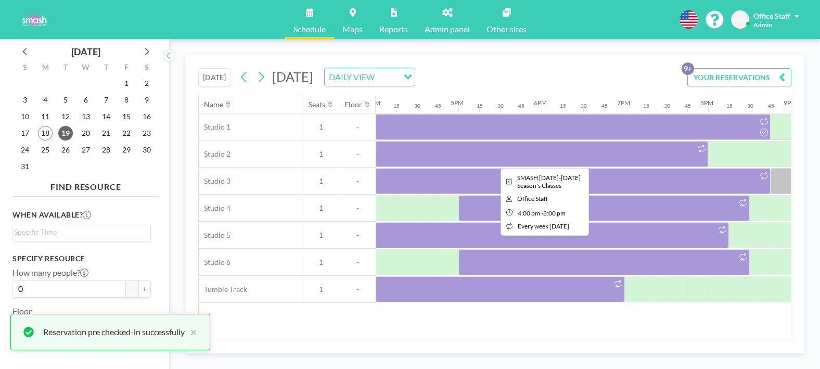
click at [468, 149] on div at bounding box center [541, 154] width 333 height 26
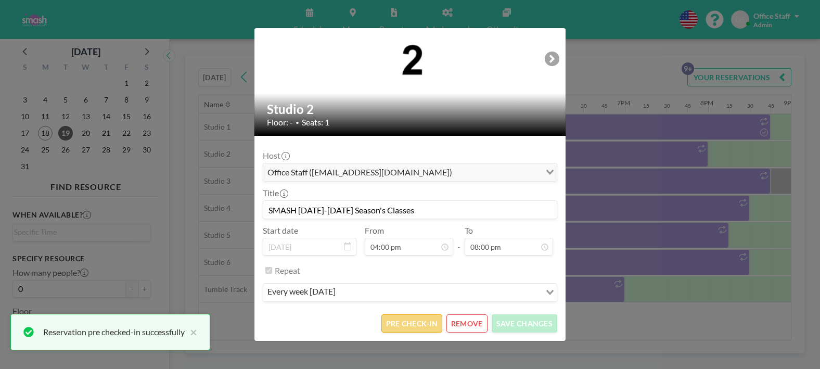
click at [420, 324] on button "PRE CHECK-IN" at bounding box center [411, 323] width 61 height 18
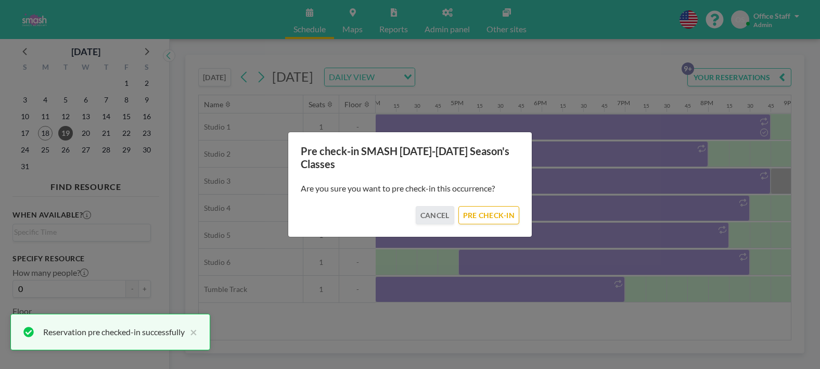
drag, startPoint x: 494, startPoint y: 211, endPoint x: 528, endPoint y: 190, distance: 39.7
click at [494, 211] on button "PRE CHECK-IN" at bounding box center [488, 215] width 61 height 18
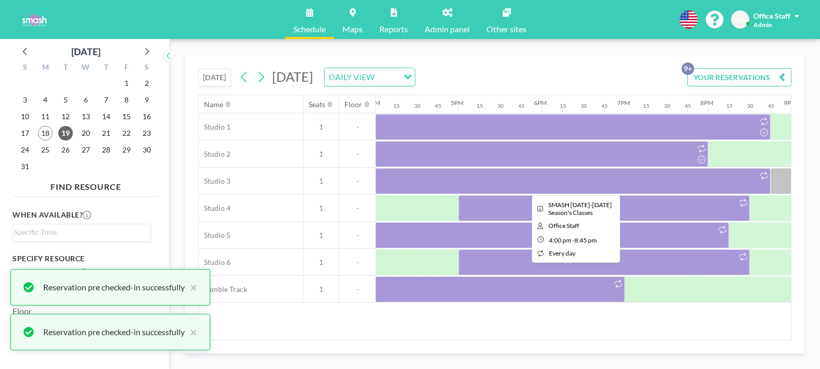
click at [551, 171] on div at bounding box center [572, 181] width 395 height 26
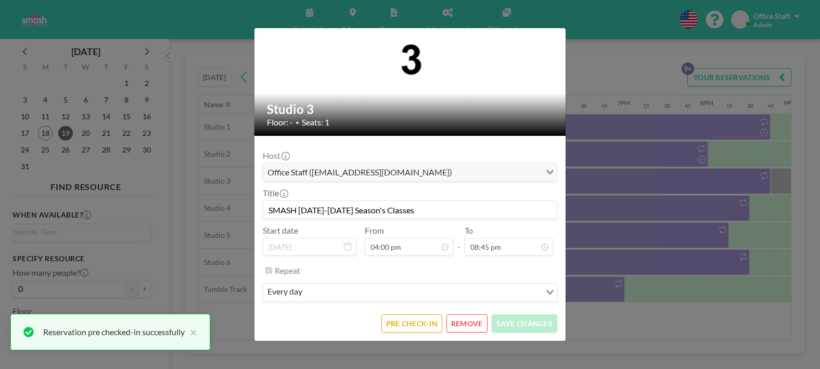
click at [409, 333] on form "Host Office Staff (info@smashdanceacademy.com) Loading... Title SMASH 2025-2026…" at bounding box center [409, 238] width 311 height 205
click at [411, 324] on button "PRE CHECK-IN" at bounding box center [411, 323] width 61 height 18
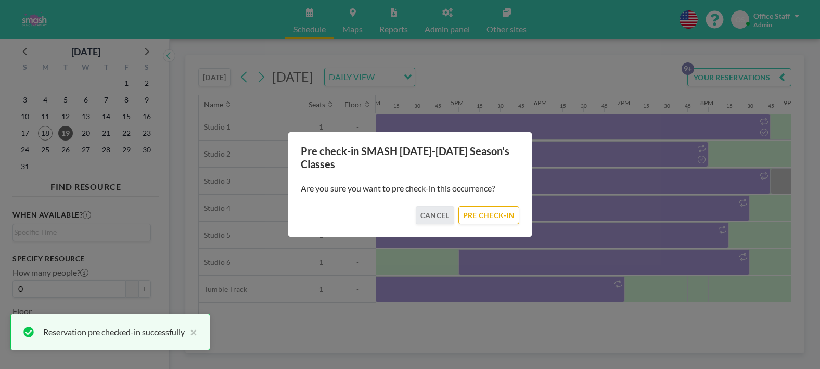
drag, startPoint x: 485, startPoint y: 223, endPoint x: 557, endPoint y: 184, distance: 82.4
click at [485, 223] on button "PRE CHECK-IN" at bounding box center [488, 215] width 61 height 18
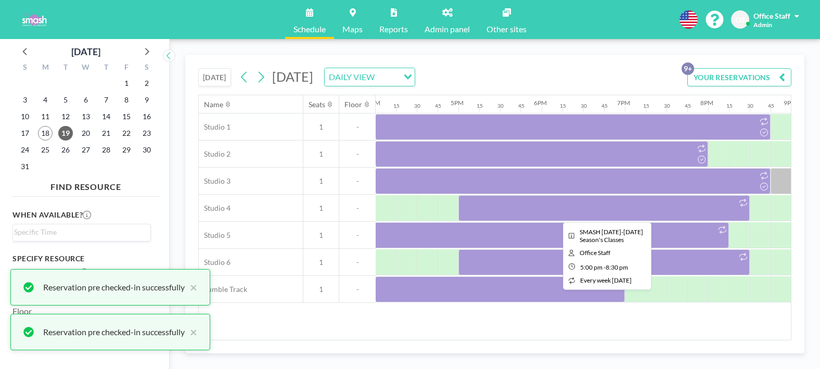
click at [588, 213] on div at bounding box center [603, 208] width 291 height 26
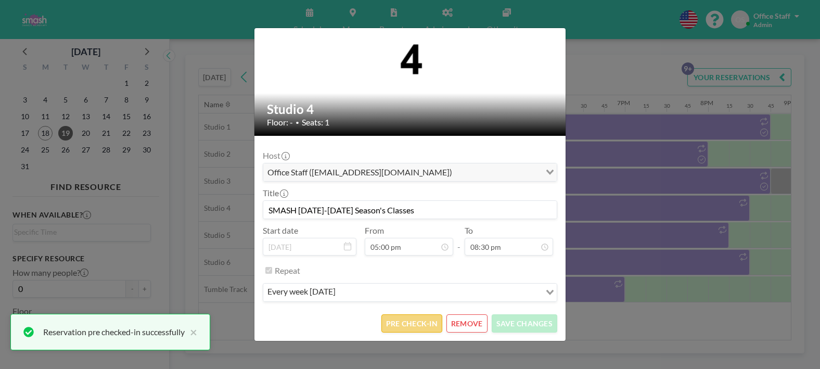
click at [436, 321] on button "PRE CHECK-IN" at bounding box center [411, 323] width 61 height 18
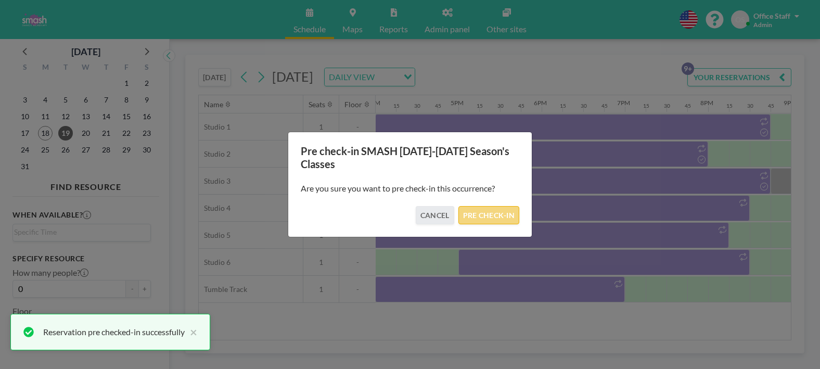
click at [470, 217] on button "PRE CHECK-IN" at bounding box center [488, 215] width 61 height 18
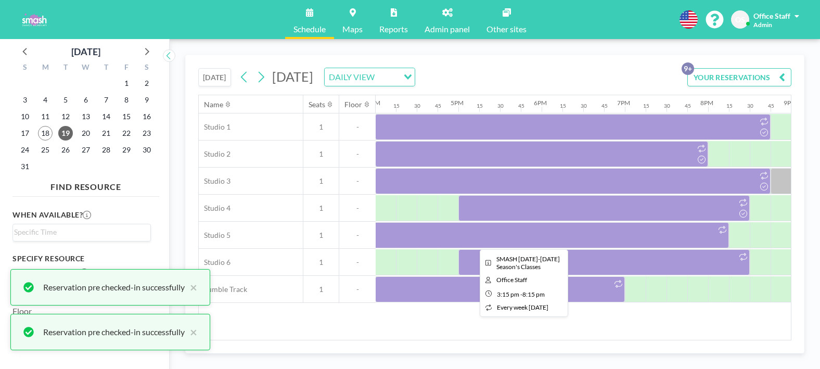
click at [560, 246] on div at bounding box center [521, 235] width 416 height 26
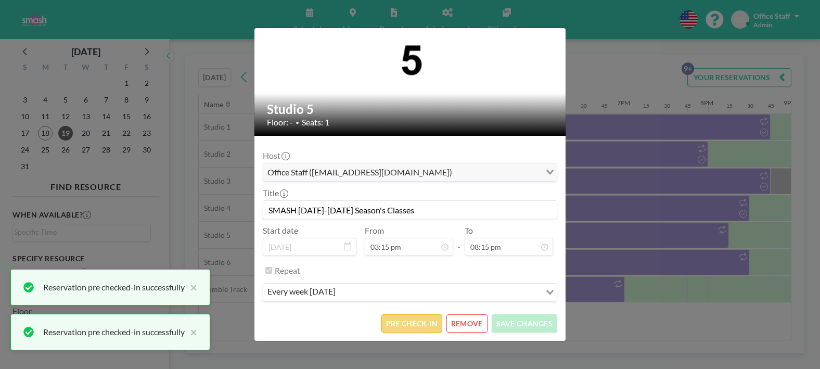
click at [434, 323] on button "PRE CHECK-IN" at bounding box center [411, 323] width 61 height 18
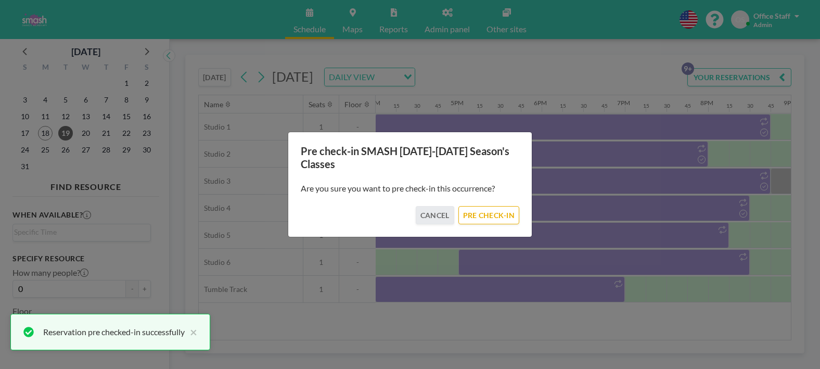
drag, startPoint x: 486, startPoint y: 215, endPoint x: 508, endPoint y: 255, distance: 45.9
click at [486, 215] on button "PRE CHECK-IN" at bounding box center [488, 215] width 61 height 18
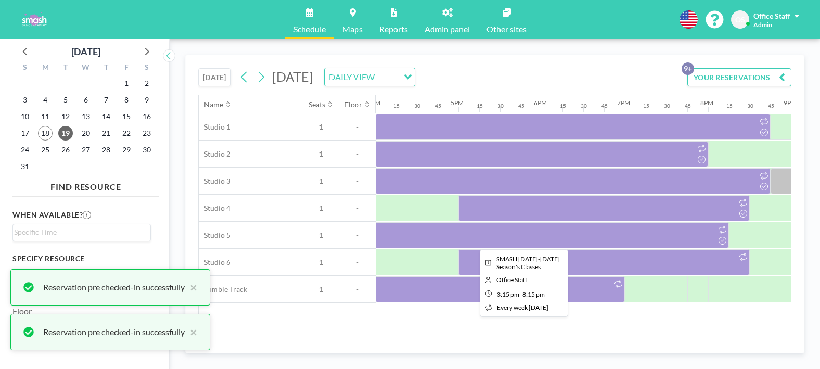
click at [560, 239] on div at bounding box center [521, 235] width 416 height 26
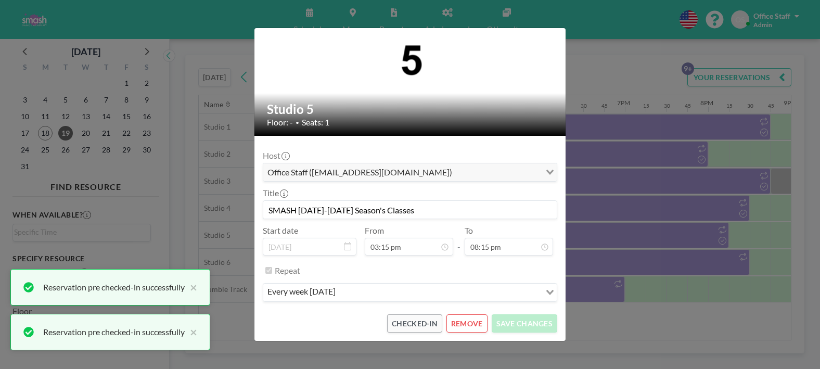
click at [648, 264] on div "Studio 5 Floor: - • Seats: 1 Host Office Staff (info@smashdanceacademy.com) Loa…" at bounding box center [410, 184] width 820 height 369
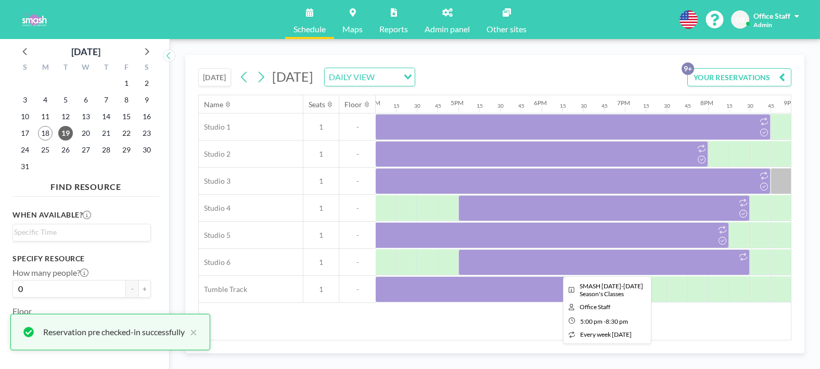
click at [504, 266] on div at bounding box center [603, 262] width 291 height 26
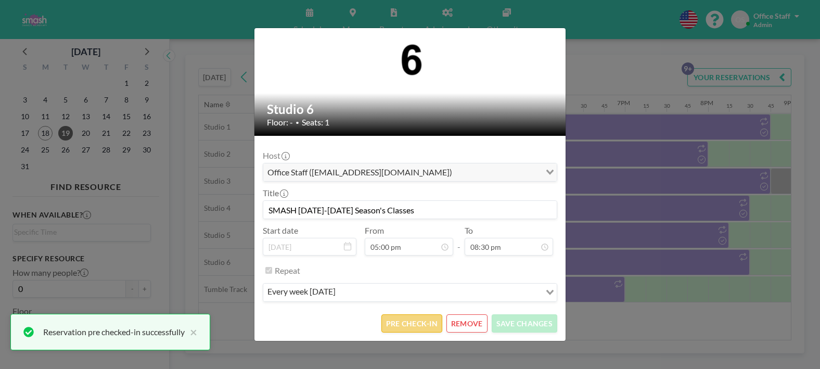
click at [407, 331] on button "PRE CHECK-IN" at bounding box center [411, 323] width 61 height 18
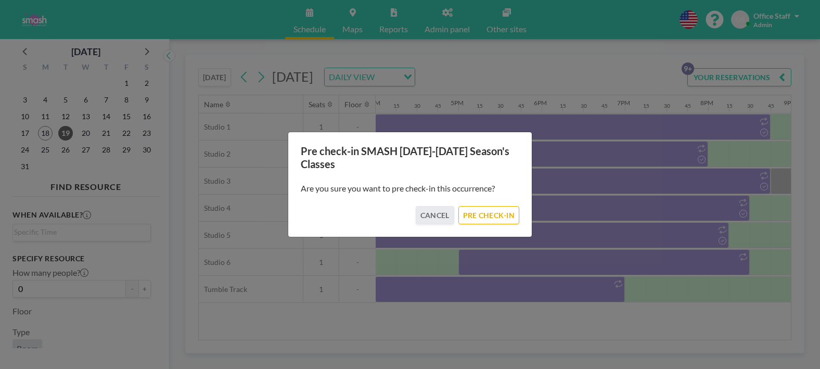
drag, startPoint x: 497, startPoint y: 217, endPoint x: 509, endPoint y: 224, distance: 13.3
click at [497, 218] on button "PRE CHECK-IN" at bounding box center [488, 215] width 61 height 18
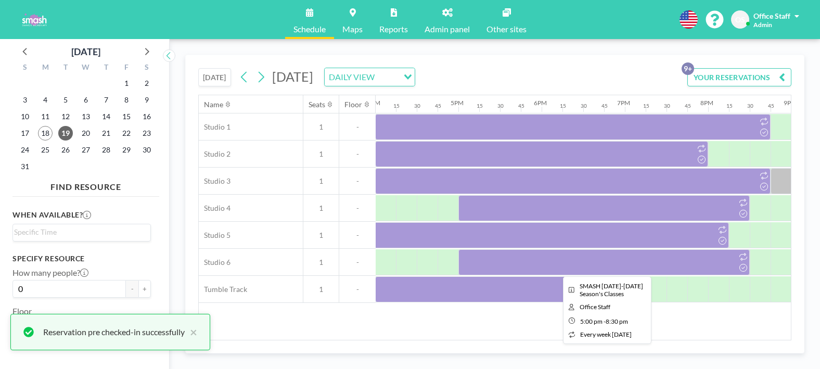
click at [544, 268] on div at bounding box center [603, 262] width 291 height 26
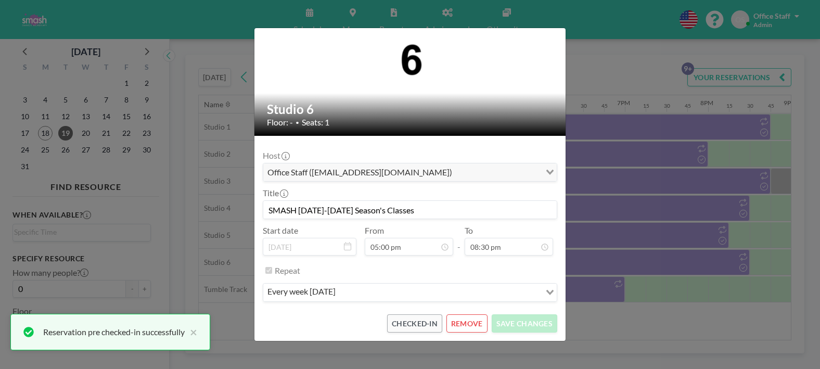
click at [613, 269] on div "Studio 6 Floor: - • Seats: 1 Host Office Staff (info@smashdanceacademy.com) Loa…" at bounding box center [410, 184] width 820 height 369
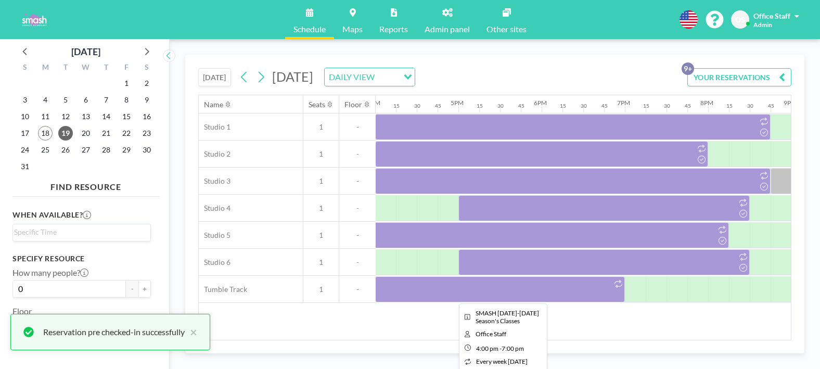
click at [578, 288] on div at bounding box center [500, 289] width 250 height 26
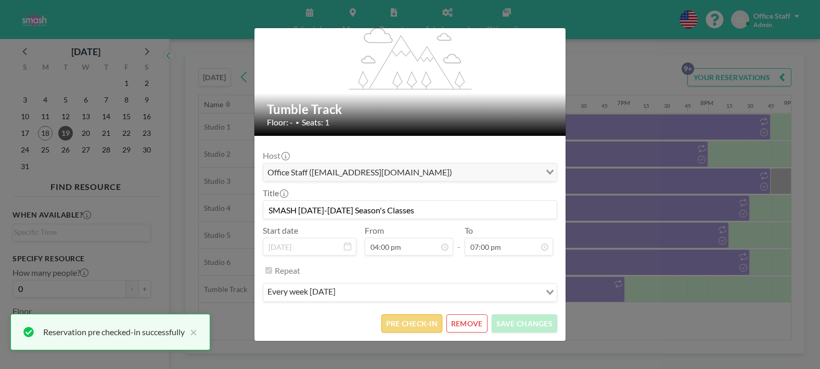
click at [423, 324] on button "PRE CHECK-IN" at bounding box center [411, 323] width 61 height 18
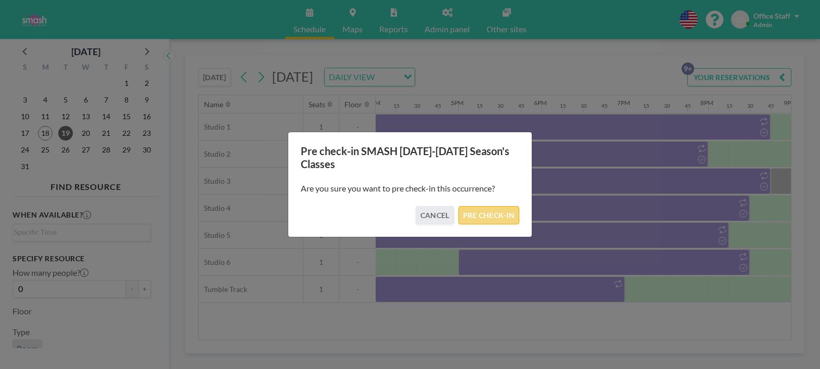
click at [491, 213] on button "PRE CHECK-IN" at bounding box center [488, 215] width 61 height 18
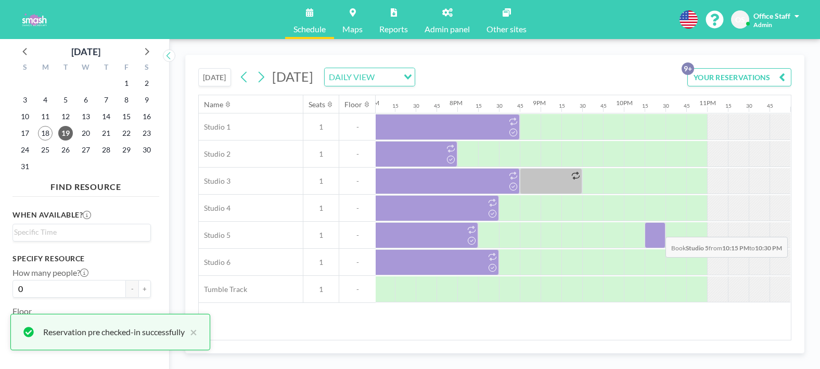
click at [657, 229] on div at bounding box center [654, 235] width 21 height 26
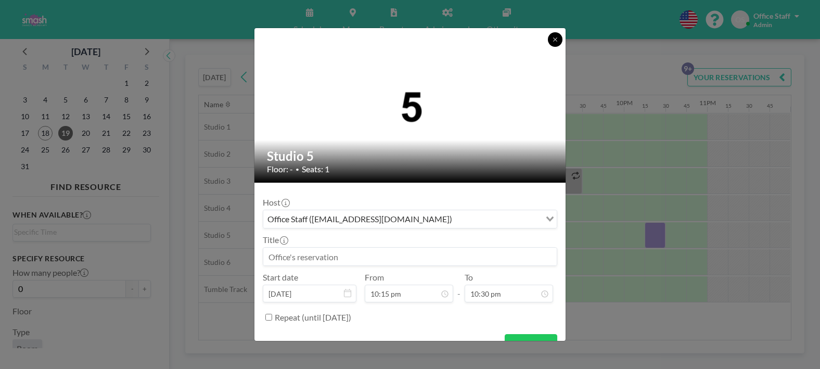
click at [556, 38] on icon at bounding box center [555, 39] width 6 height 6
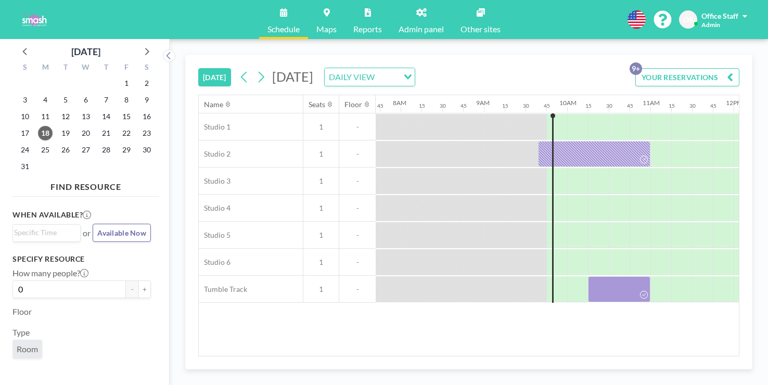
scroll to position [0, 642]
click at [300, 15] on link "Schedule" at bounding box center [283, 19] width 49 height 39
click at [747, 13] on span at bounding box center [744, 15] width 5 height 7
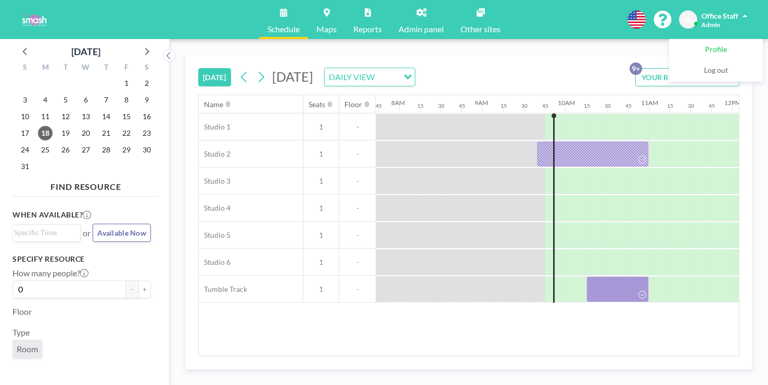
click at [721, 45] on span "Profile" at bounding box center [716, 50] width 22 height 10
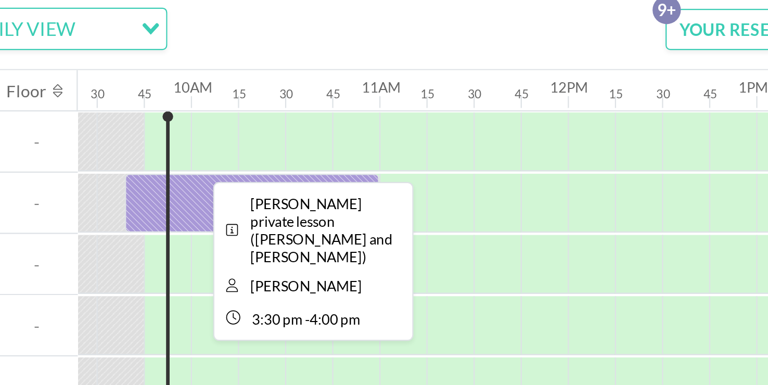
scroll to position [0, 778]
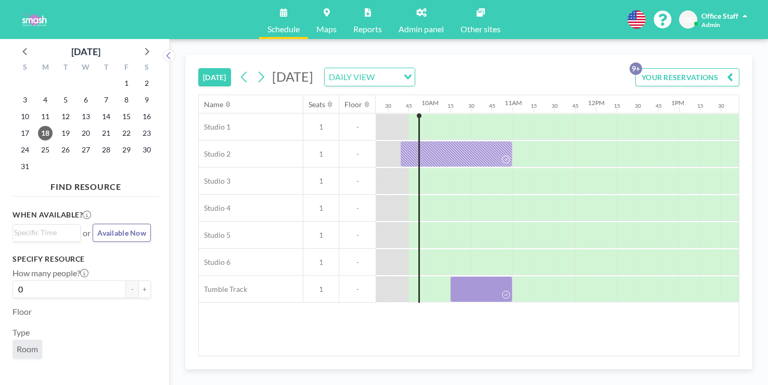
click at [367, 11] on link "Reports" at bounding box center [367, 19] width 45 height 39
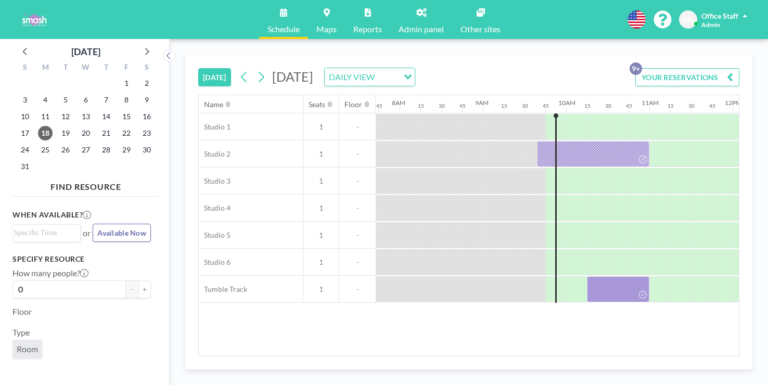
scroll to position [0, 642]
click at [746, 15] on div "Office Staff" at bounding box center [724, 15] width 46 height 10
click at [367, 10] on link "Reports" at bounding box center [367, 19] width 45 height 39
